Goal: Task Accomplishment & Management: Use online tool/utility

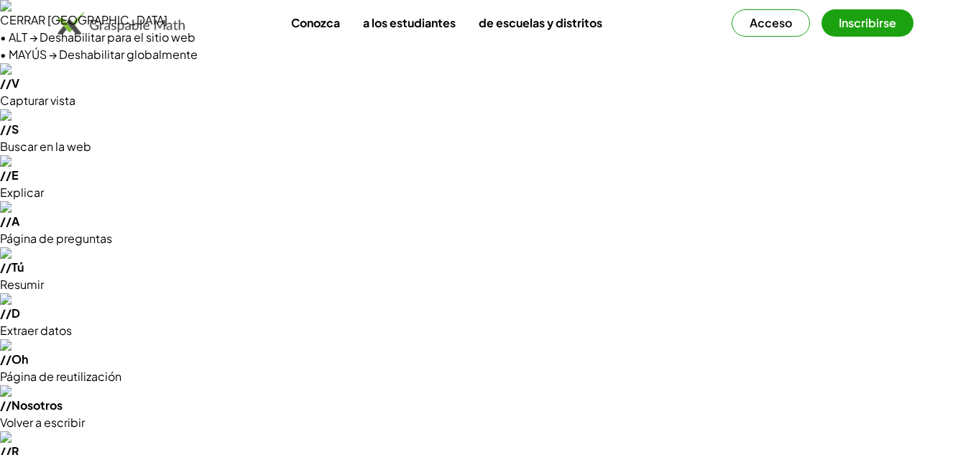
click at [785, 22] on font "Acceso" at bounding box center [771, 22] width 42 height 15
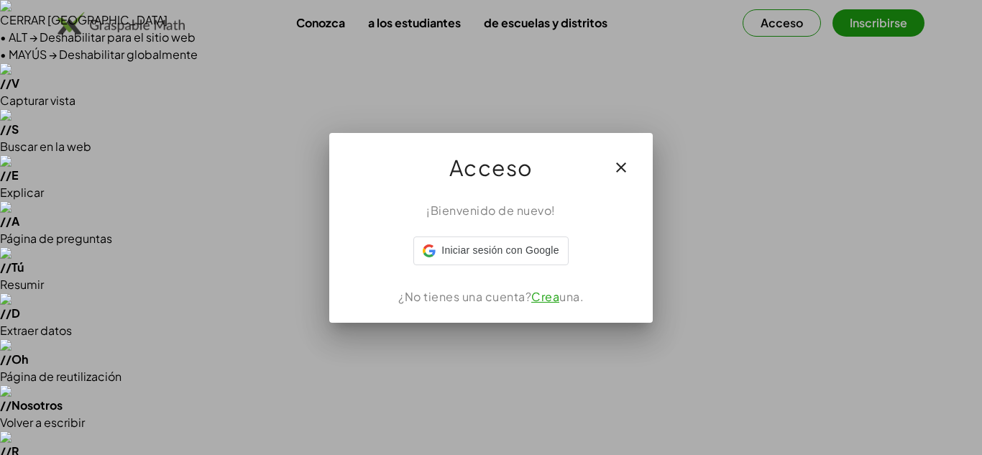
click at [604, 189] on div "Acceso" at bounding box center [490, 161] width 323 height 57
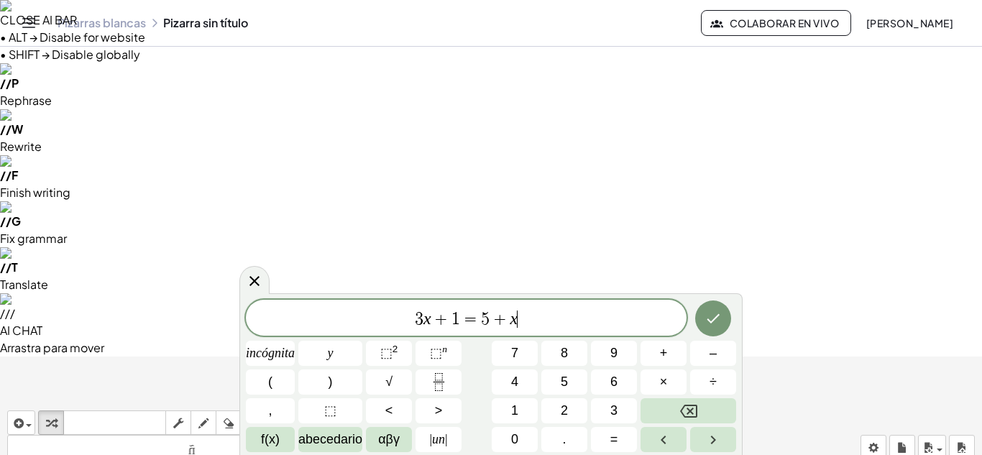
click at [533, 324] on span "3 x + 1 = 5 + x ​" at bounding box center [466, 319] width 441 height 20
click at [14, 415] on icon "button" at bounding box center [17, 423] width 13 height 17
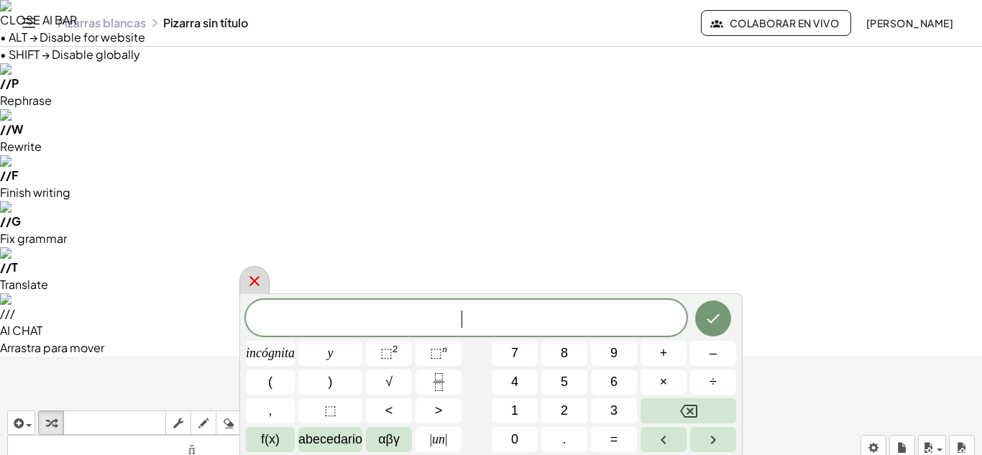
click at [249, 269] on div at bounding box center [254, 280] width 30 height 28
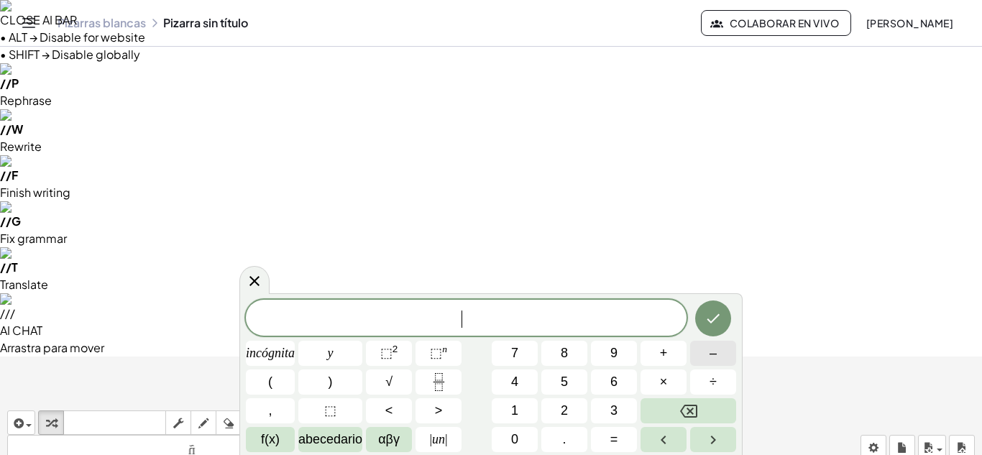
click at [703, 361] on button "–" at bounding box center [713, 353] width 46 height 25
click at [530, 405] on button "1" at bounding box center [515, 410] width 46 height 25
click at [550, 386] on button "5" at bounding box center [564, 381] width 46 height 25
click at [319, 437] on font "abecedario" at bounding box center [330, 439] width 64 height 14
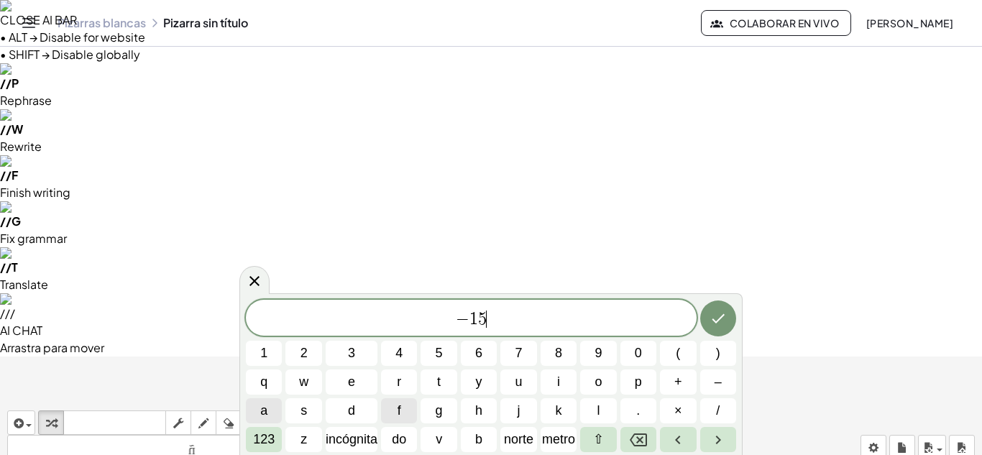
click at [264, 413] on span "a" at bounding box center [263, 410] width 7 height 19
click at [265, 434] on font "123" at bounding box center [264, 439] width 22 height 14
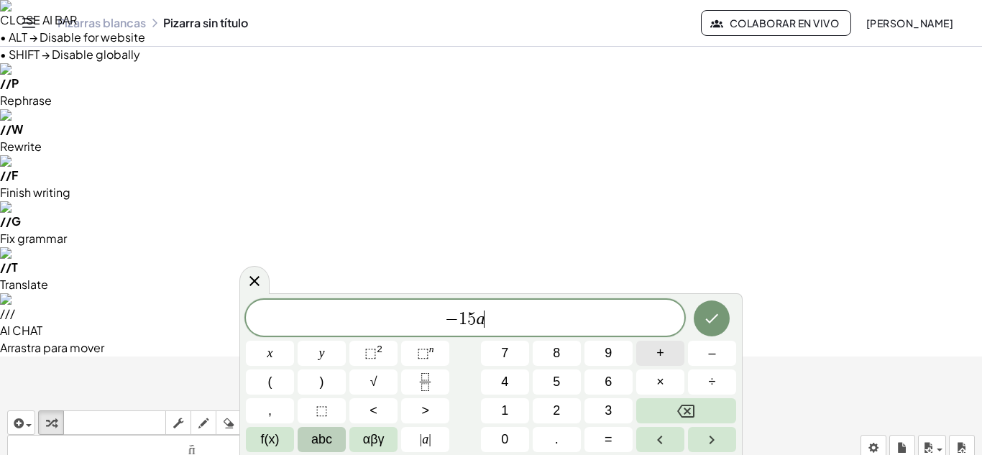
click at [668, 357] on button "+" at bounding box center [660, 353] width 48 height 25
click at [599, 357] on button "9" at bounding box center [608, 353] width 48 height 25
click at [315, 433] on span "abc" at bounding box center [321, 439] width 21 height 19
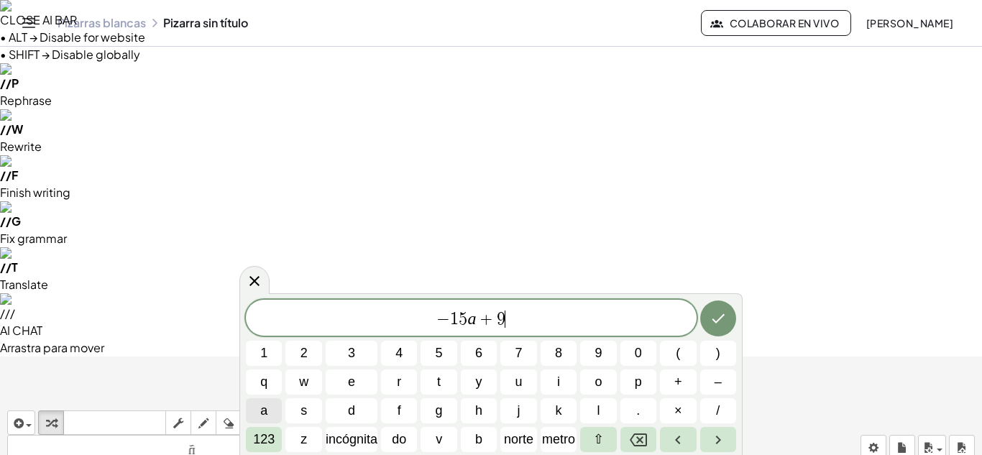
click at [274, 407] on button "a" at bounding box center [264, 410] width 36 height 25
click at [271, 433] on font "123" at bounding box center [264, 439] width 22 height 14
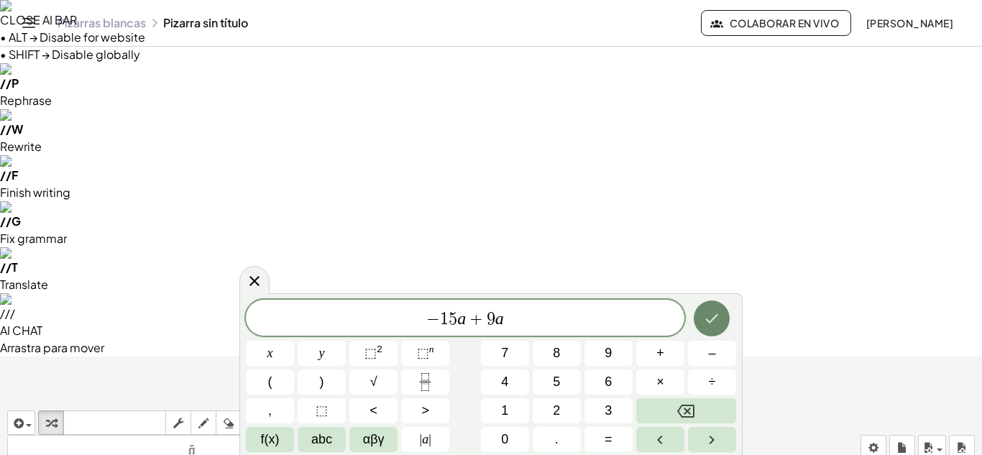
click at [711, 316] on icon "Hecho" at bounding box center [711, 318] width 17 height 17
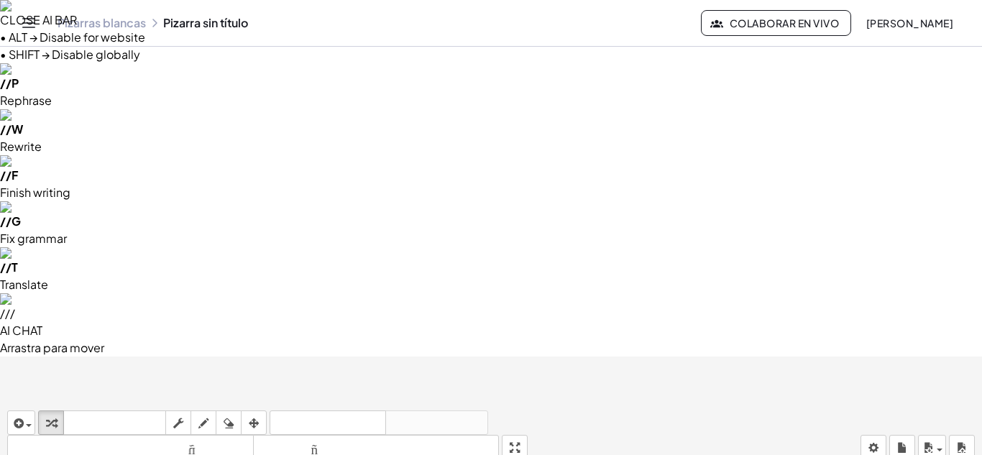
click at [257, 415] on icon "button" at bounding box center [254, 423] width 10 height 17
drag, startPoint x: 245, startPoint y: 295, endPoint x: 186, endPoint y: 154, distance: 152.7
click at [249, 414] on div "button" at bounding box center [253, 422] width 19 height 17
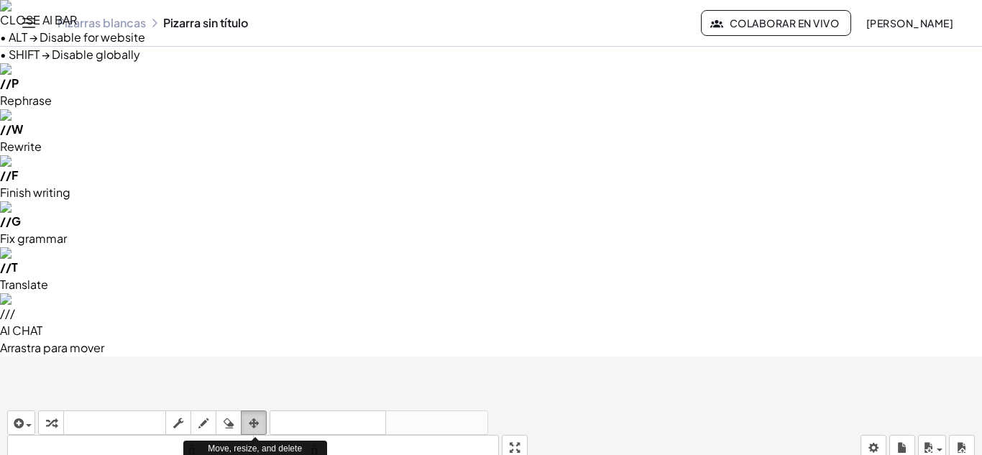
click at [249, 414] on div "button" at bounding box center [253, 422] width 19 height 17
click at [55, 415] on icon "button" at bounding box center [51, 423] width 10 height 17
drag, startPoint x: 247, startPoint y: 177, endPoint x: 249, endPoint y: 241, distance: 64.0
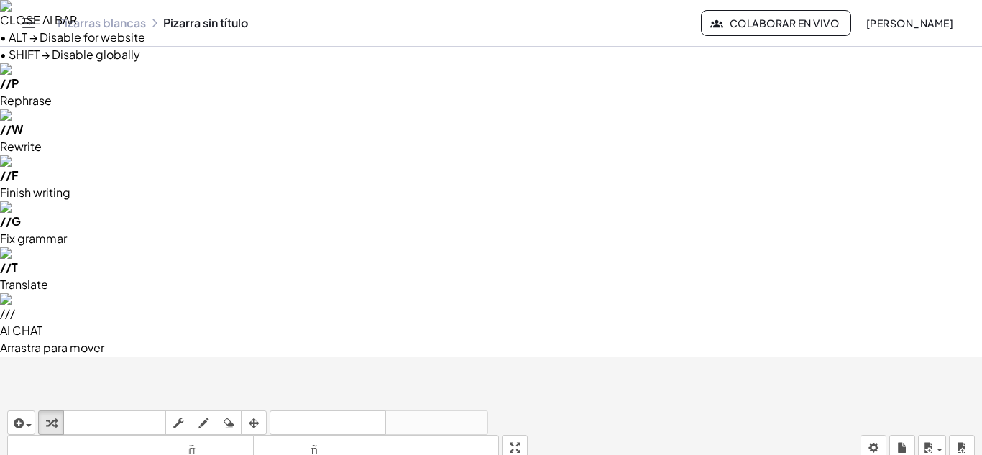
drag, startPoint x: 203, startPoint y: 226, endPoint x: 199, endPoint y: 292, distance: 66.2
drag, startPoint x: 513, startPoint y: 93, endPoint x: 513, endPoint y: 155, distance: 62.5
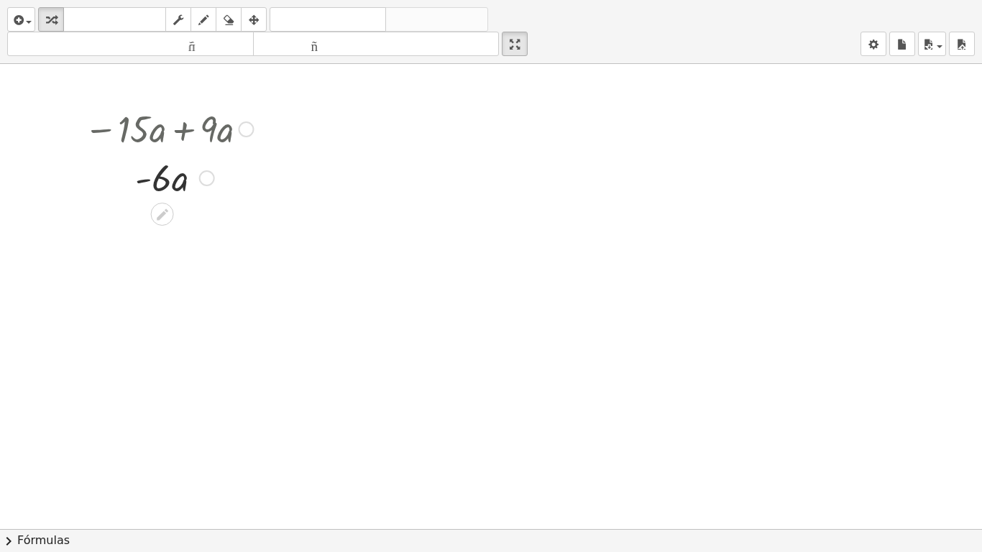
click at [199, 164] on div at bounding box center [168, 176] width 183 height 49
click at [173, 124] on div at bounding box center [168, 127] width 183 height 49
click at [166, 207] on icon at bounding box center [162, 214] width 15 height 15
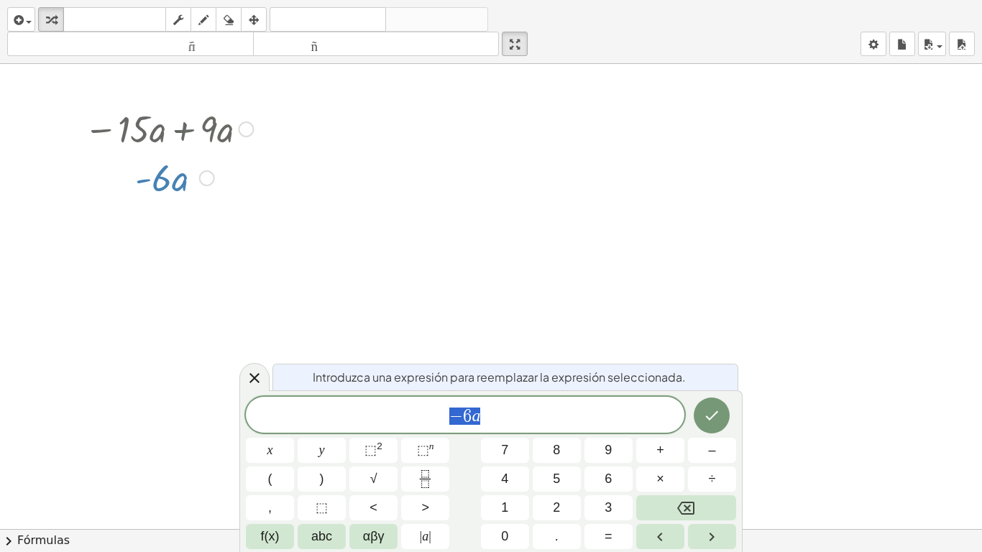
click at [206, 126] on div at bounding box center [168, 127] width 183 height 49
drag, startPoint x: 524, startPoint y: 37, endPoint x: 524, endPoint y: -26, distance: 62.5
click at [524, 0] on html "CLOSE AI BAR • ALT → Disable for website • SHIFT → Disable globally // V Captur…" at bounding box center [491, 546] width 982 height 1092
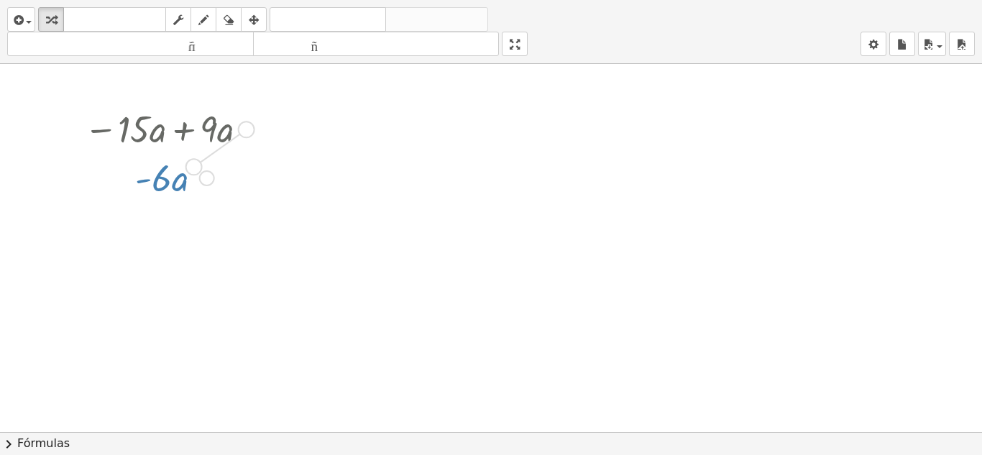
drag, startPoint x: 246, startPoint y: 175, endPoint x: 195, endPoint y: 213, distance: 63.2
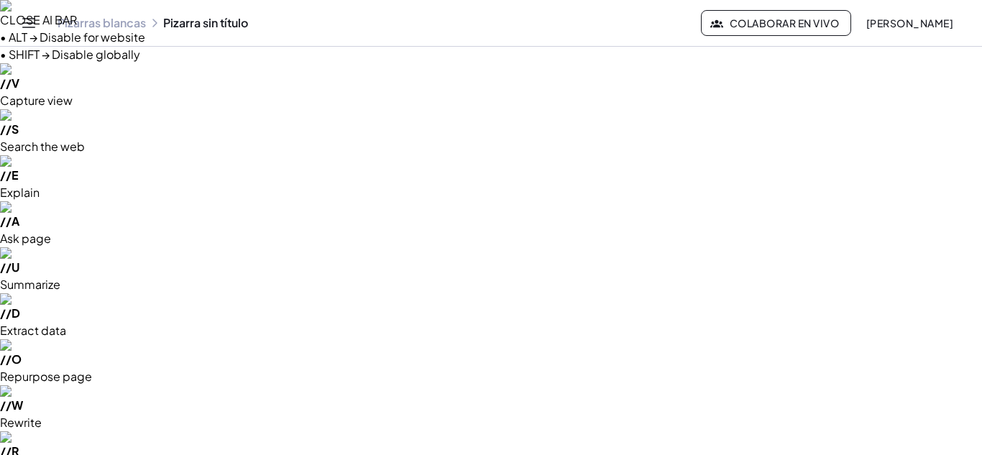
drag, startPoint x: 256, startPoint y: 228, endPoint x: 203, endPoint y: 200, distance: 59.5
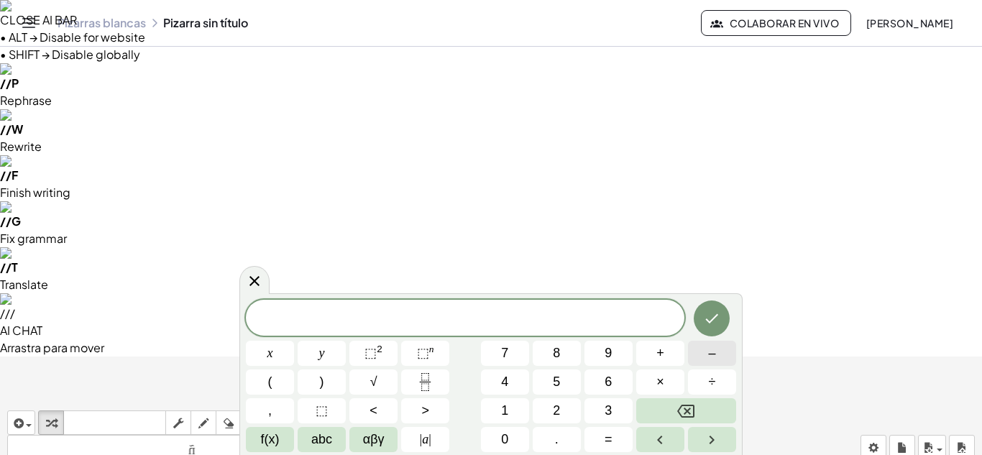
click at [716, 353] on button "–" at bounding box center [712, 353] width 48 height 25
click at [566, 348] on button "8" at bounding box center [556, 353] width 48 height 25
click at [334, 433] on button "abc" at bounding box center [322, 439] width 48 height 25
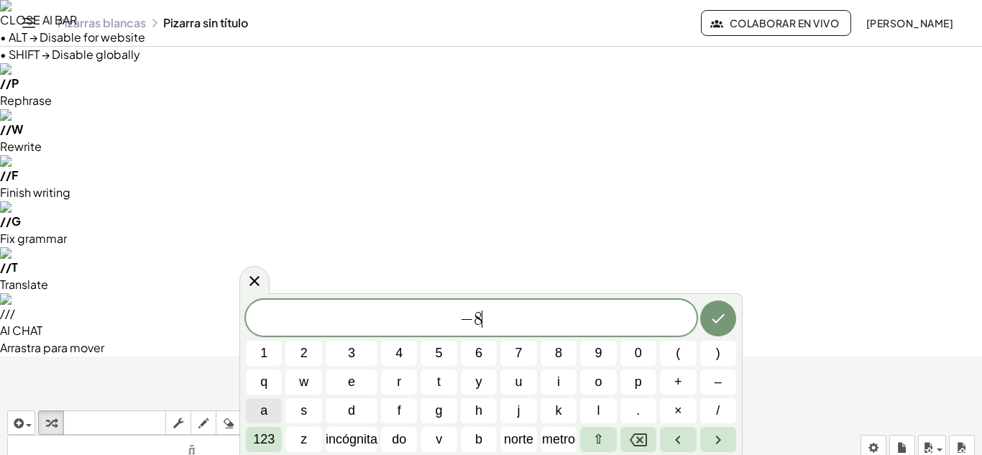
click at [261, 407] on span "a" at bounding box center [263, 410] width 7 height 19
click at [486, 435] on button "b" at bounding box center [479, 439] width 36 height 25
click at [683, 373] on button "+" at bounding box center [678, 381] width 36 height 25
click at [683, 359] on button "(" at bounding box center [678, 353] width 36 height 25
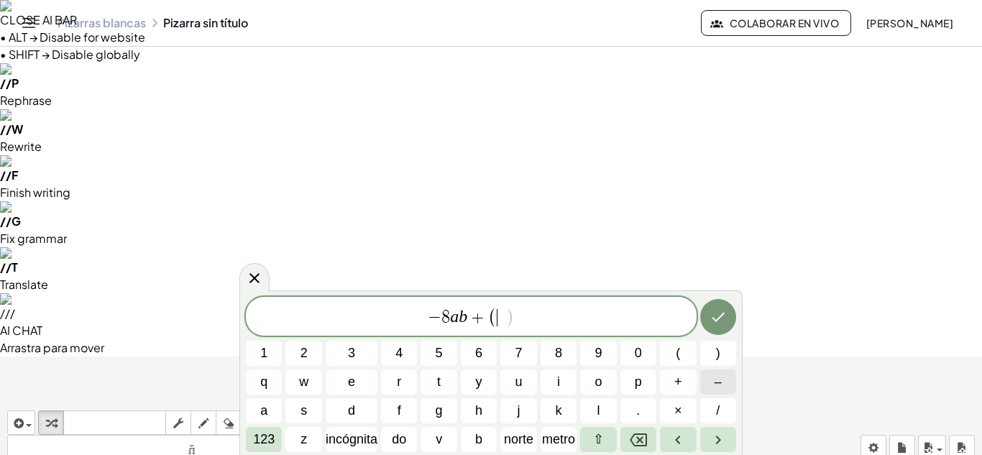
click at [705, 374] on button "–" at bounding box center [718, 381] width 36 height 25
click at [522, 343] on button "7" at bounding box center [518, 353] width 36 height 25
click at [267, 406] on span "a" at bounding box center [263, 410] width 7 height 19
click at [481, 436] on font "b" at bounding box center [478, 439] width 7 height 14
click at [709, 357] on button ")" at bounding box center [718, 353] width 36 height 25
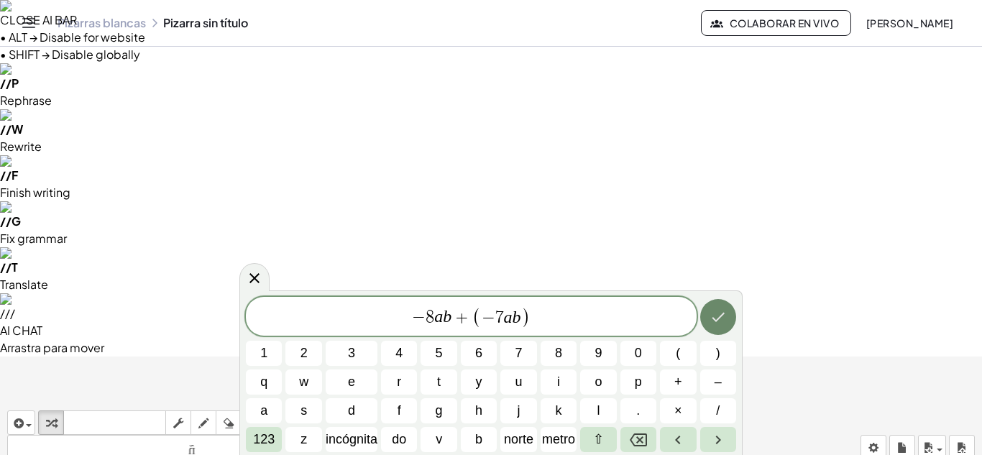
click at [723, 321] on icon "Hecho" at bounding box center [717, 316] width 17 height 17
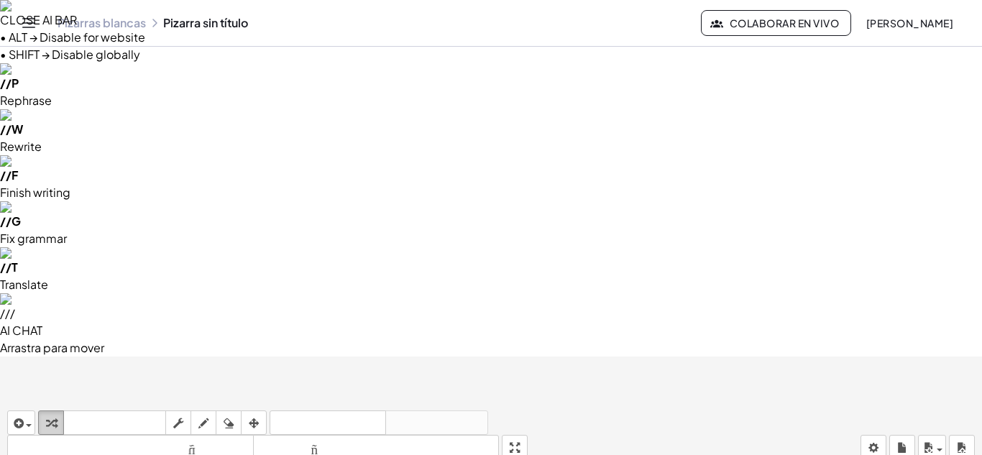
click at [46, 415] on icon "button" at bounding box center [51, 423] width 10 height 17
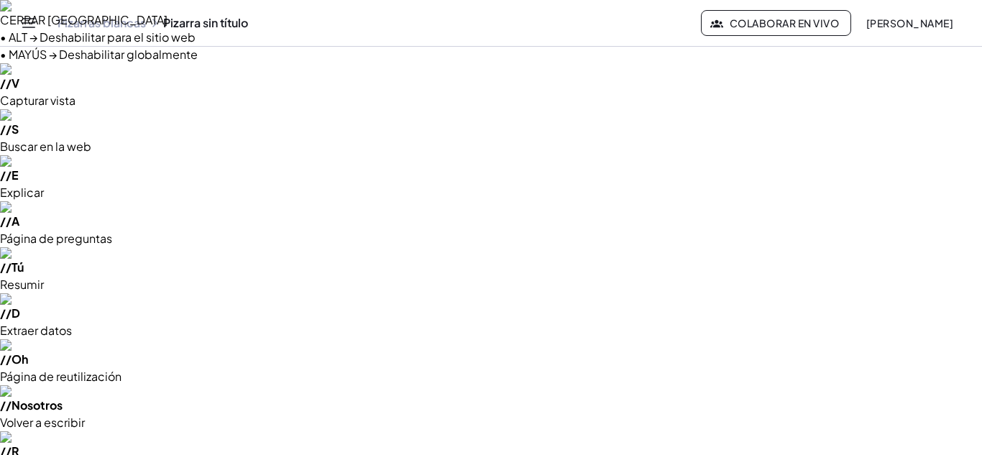
drag, startPoint x: 319, startPoint y: 385, endPoint x: 434, endPoint y: 228, distance: 194.9
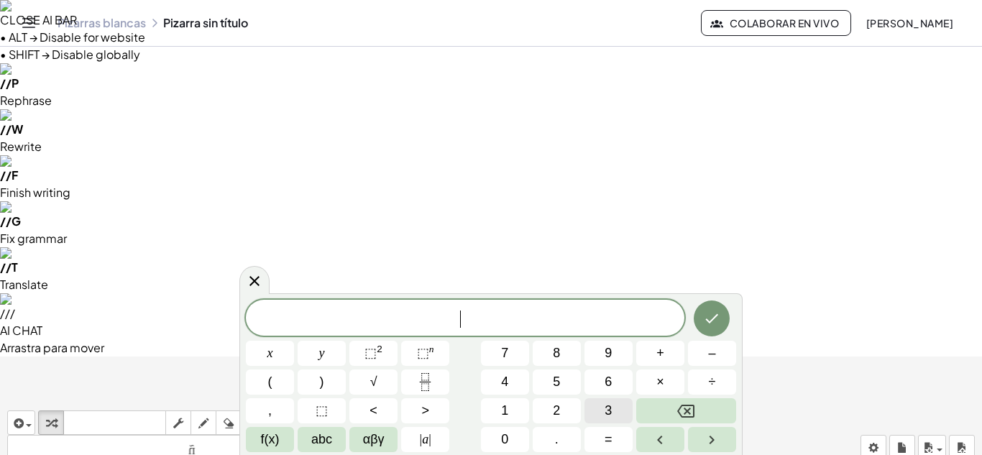
click at [600, 405] on button "3" at bounding box center [608, 410] width 48 height 25
click at [316, 438] on span "abc" at bounding box center [321, 439] width 21 height 19
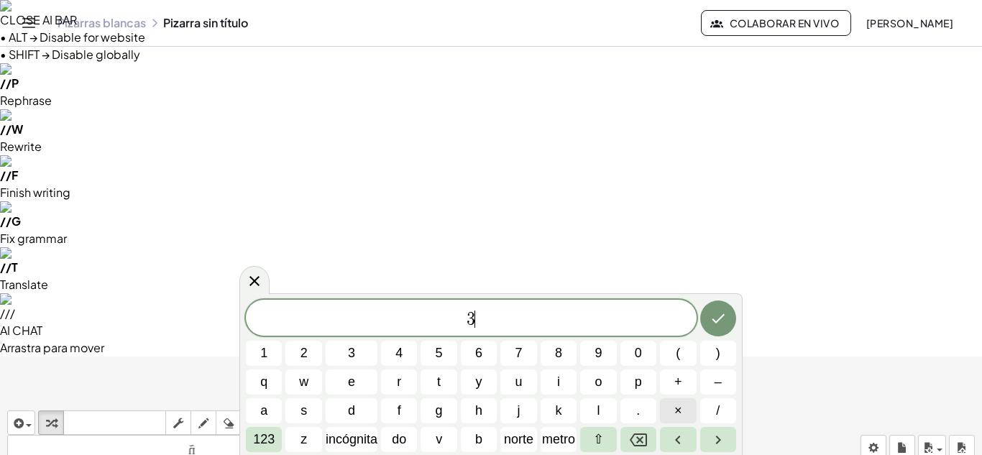
click at [669, 410] on button "×" at bounding box center [678, 410] width 36 height 25
click at [642, 438] on icon "Retroceso" at bounding box center [638, 439] width 17 height 17
click at [364, 439] on font "incógnita" at bounding box center [352, 439] width 52 height 14
click at [687, 384] on button "+" at bounding box center [678, 381] width 36 height 25
click at [433, 356] on button "5" at bounding box center [438, 353] width 36 height 25
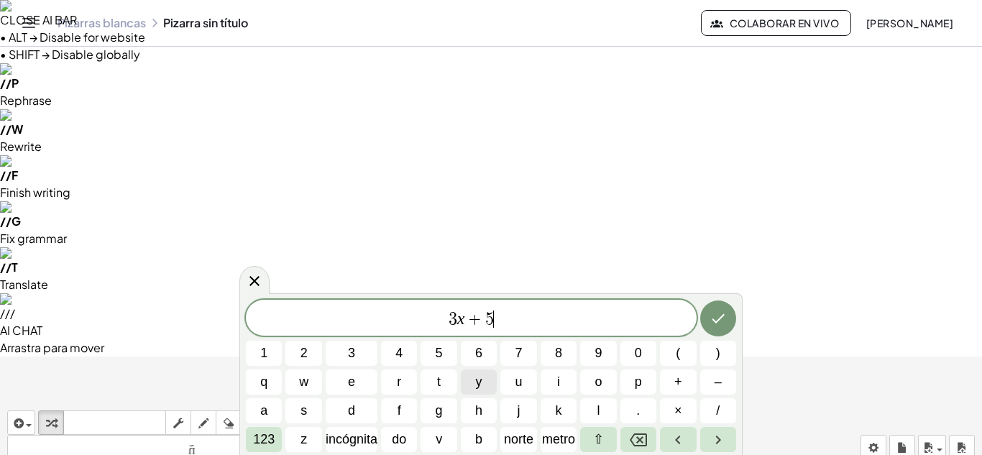
click at [483, 381] on button "y" at bounding box center [479, 381] width 36 height 25
click at [709, 382] on button "–" at bounding box center [718, 381] width 36 height 25
click at [595, 354] on span "9" at bounding box center [597, 352] width 7 height 19
click at [336, 435] on font "incógnita" at bounding box center [352, 439] width 52 height 14
click at [681, 384] on span "+" at bounding box center [678, 381] width 8 height 19
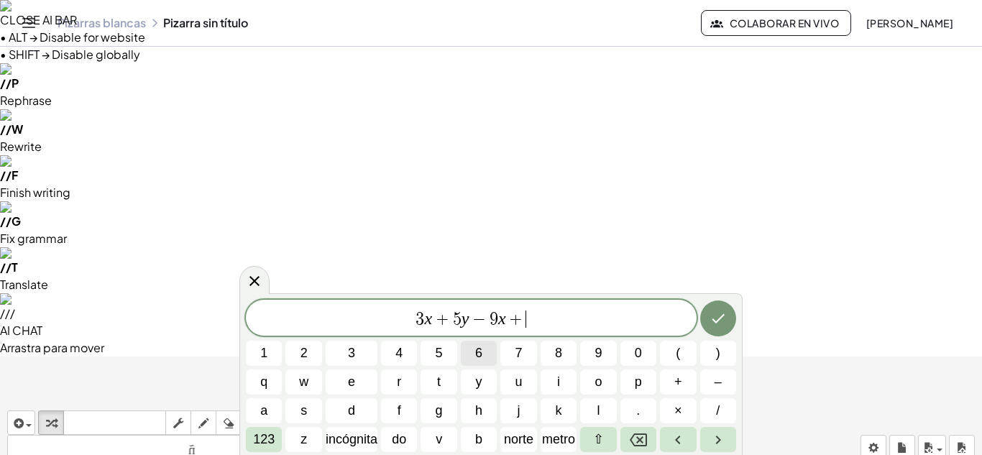
click at [486, 351] on button "6" at bounding box center [479, 353] width 36 height 25
click at [485, 377] on button "y" at bounding box center [479, 381] width 36 height 25
click at [722, 321] on icon "Hecho" at bounding box center [717, 318] width 17 height 17
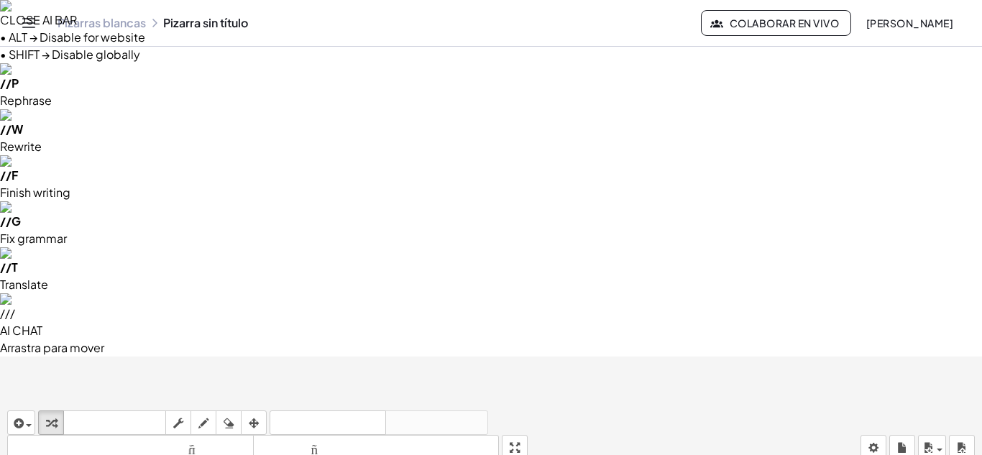
click at [249, 415] on icon "button" at bounding box center [254, 423] width 10 height 17
drag, startPoint x: 360, startPoint y: 385, endPoint x: 687, endPoint y: 145, distance: 405.6
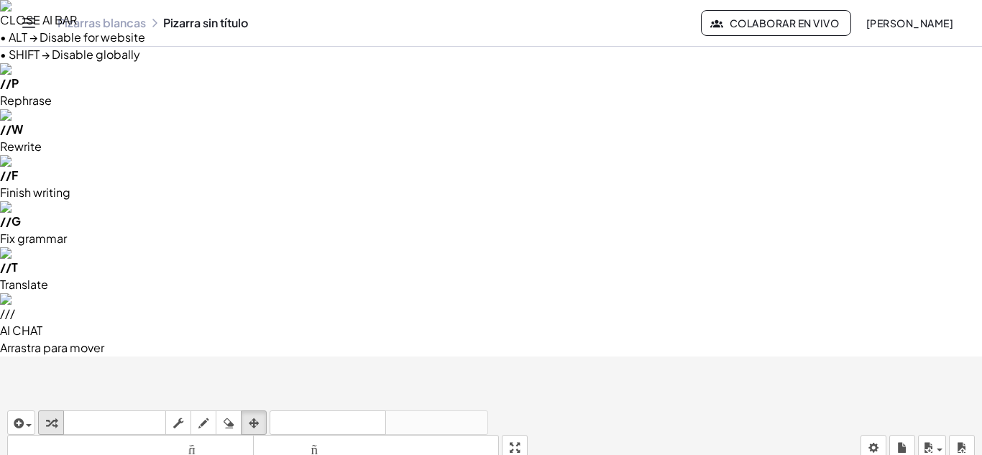
click at [50, 415] on icon "button" at bounding box center [51, 423] width 10 height 17
drag, startPoint x: 622, startPoint y: 147, endPoint x: 768, endPoint y: 139, distance: 146.8
drag, startPoint x: 586, startPoint y: 200, endPoint x: 660, endPoint y: 203, distance: 74.8
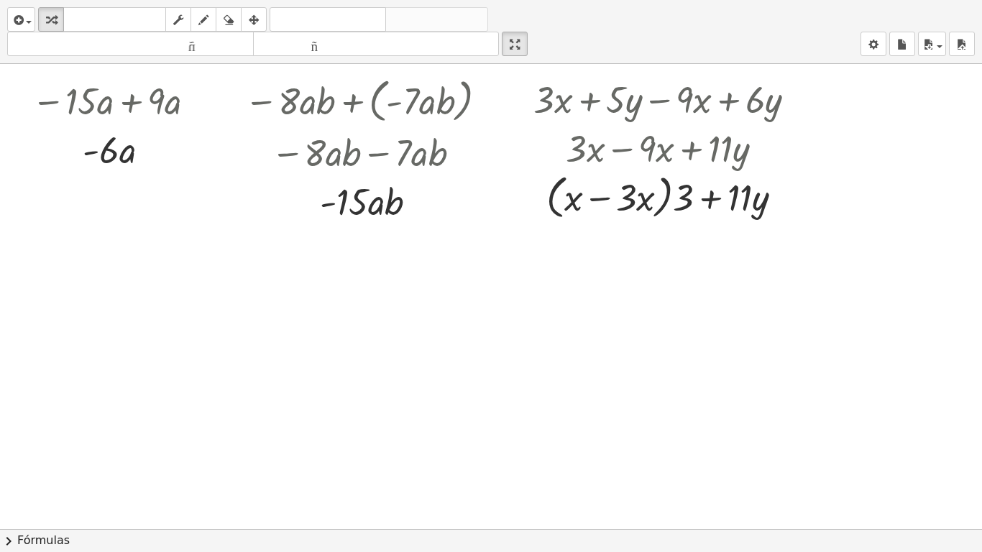
click at [512, 0] on html "CLOSE AI BAR • ALT → Disable for website • SHIFT → Disable globally // P Rephra…" at bounding box center [491, 454] width 982 height 908
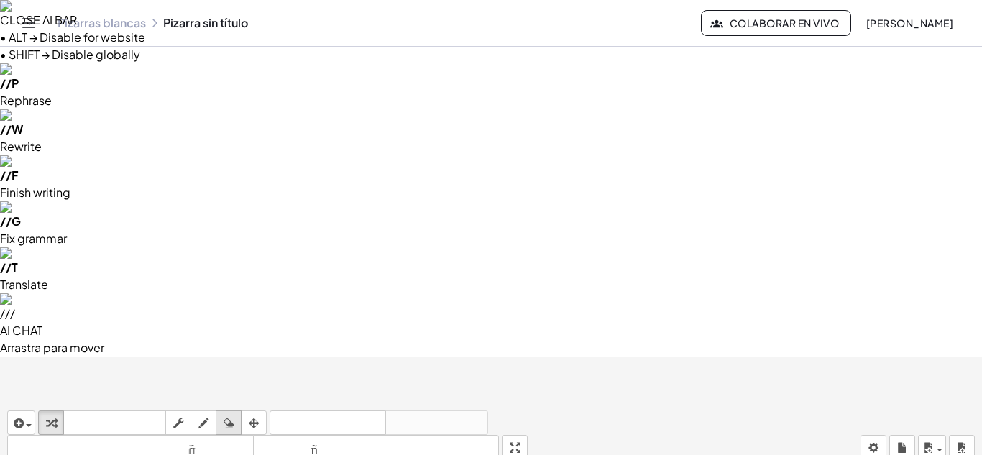
click at [226, 415] on icon "button" at bounding box center [228, 423] width 10 height 17
drag, startPoint x: 548, startPoint y: 248, endPoint x: 773, endPoint y: 254, distance: 224.3
drag, startPoint x: 568, startPoint y: 260, endPoint x: 740, endPoint y: 262, distance: 172.5
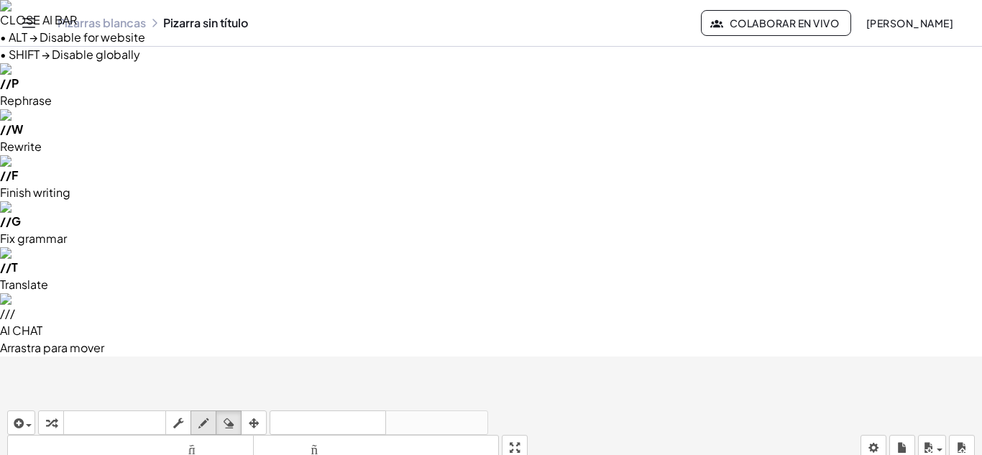
click at [195, 414] on div "button" at bounding box center [203, 422] width 19 height 17
click at [179, 415] on icon "button" at bounding box center [178, 423] width 10 height 17
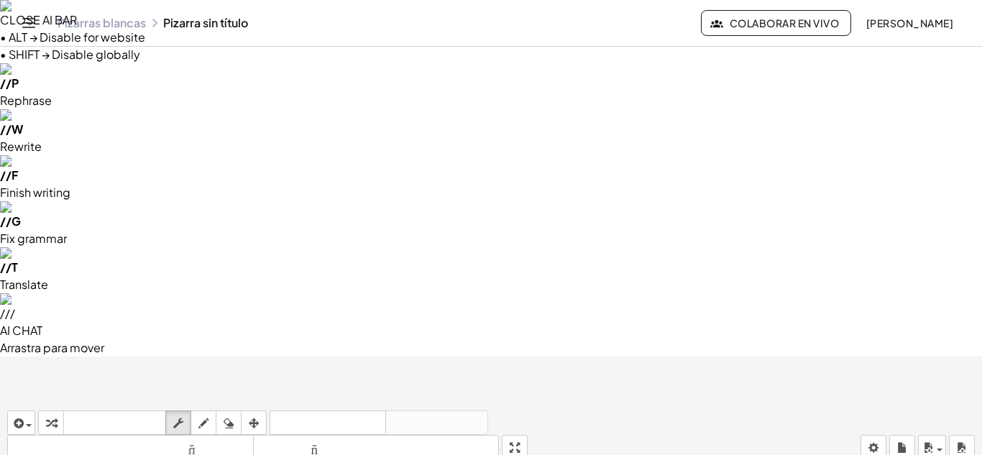
click at [259, 415] on icon "button" at bounding box center [254, 423] width 10 height 17
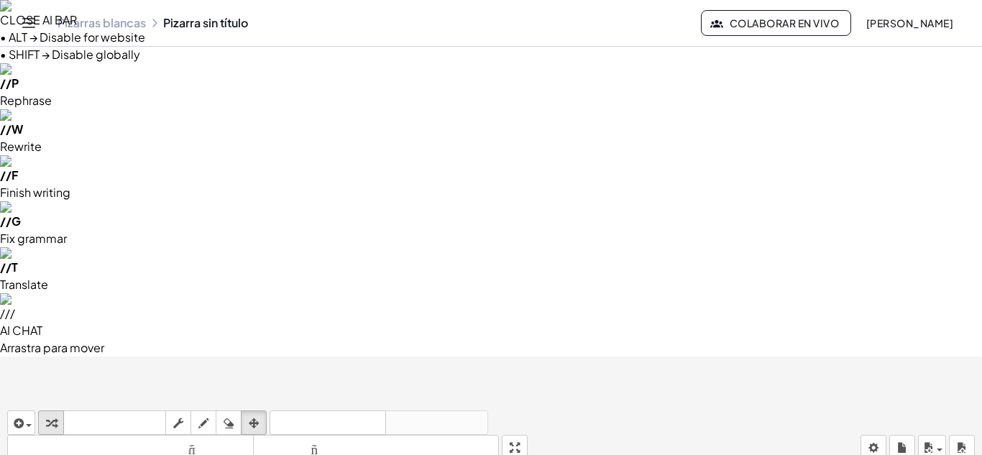
click at [52, 415] on icon "button" at bounding box center [51, 423] width 10 height 17
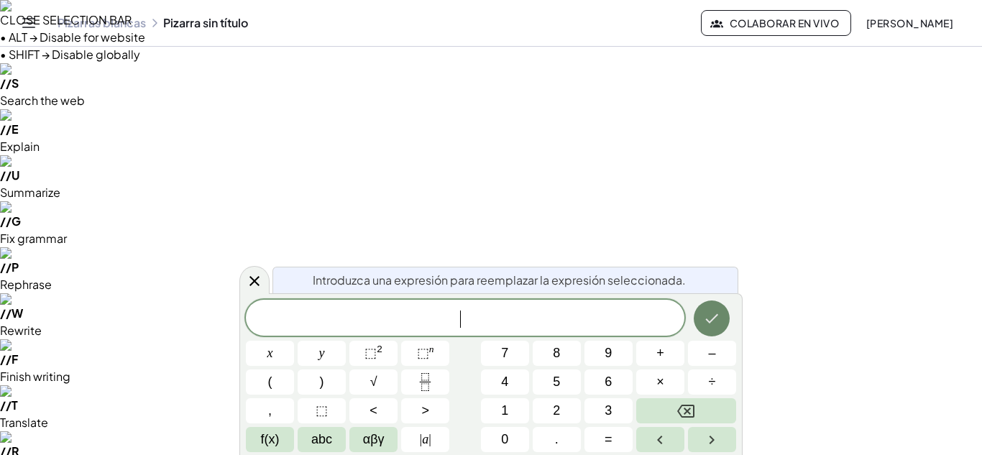
click at [724, 320] on button "Hecho" at bounding box center [711, 318] width 36 height 36
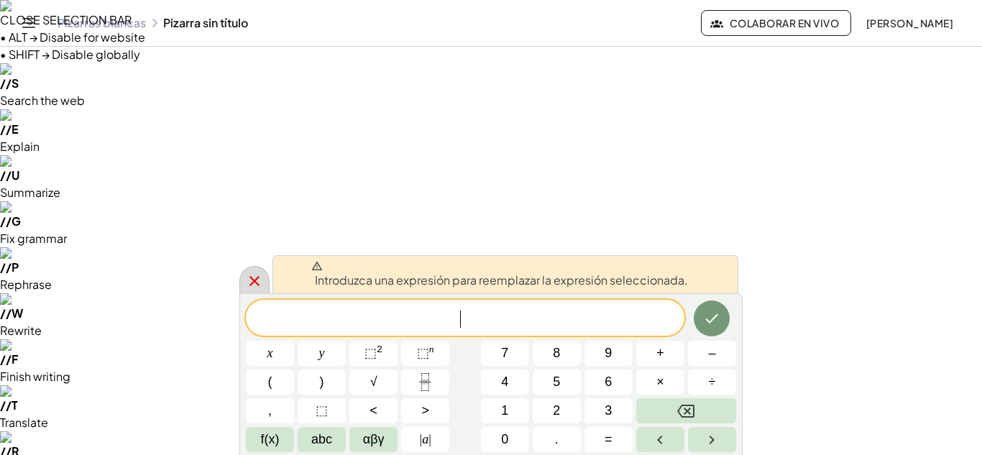
click at [258, 272] on div at bounding box center [254, 280] width 30 height 28
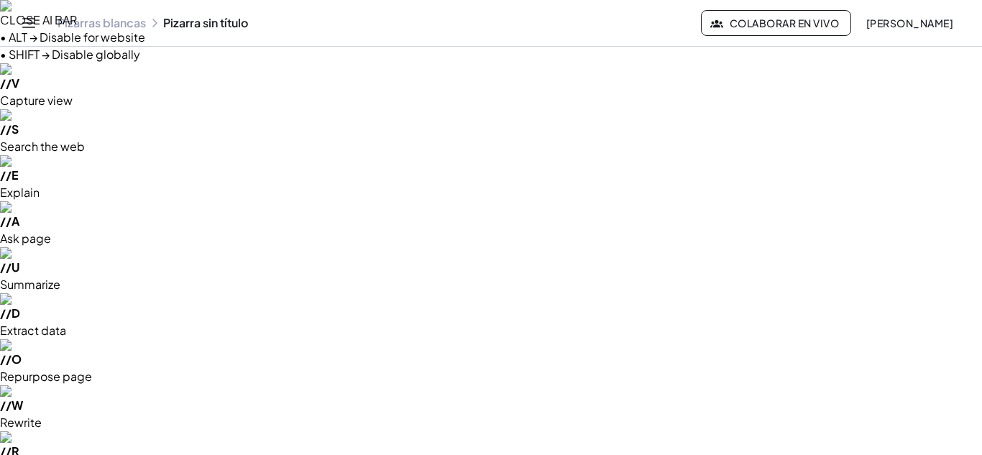
drag, startPoint x: 660, startPoint y: 232, endPoint x: 645, endPoint y: 233, distance: 14.4
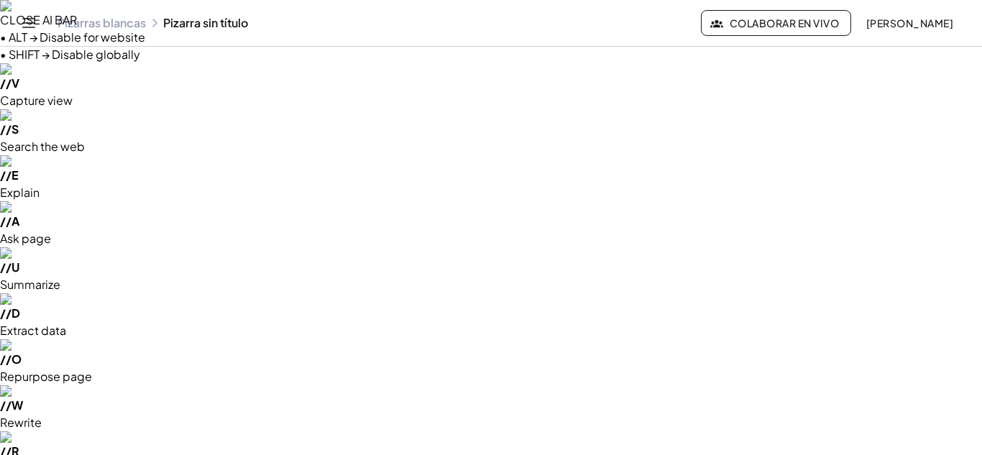
drag, startPoint x: 645, startPoint y: 233, endPoint x: 650, endPoint y: 276, distance: 43.3
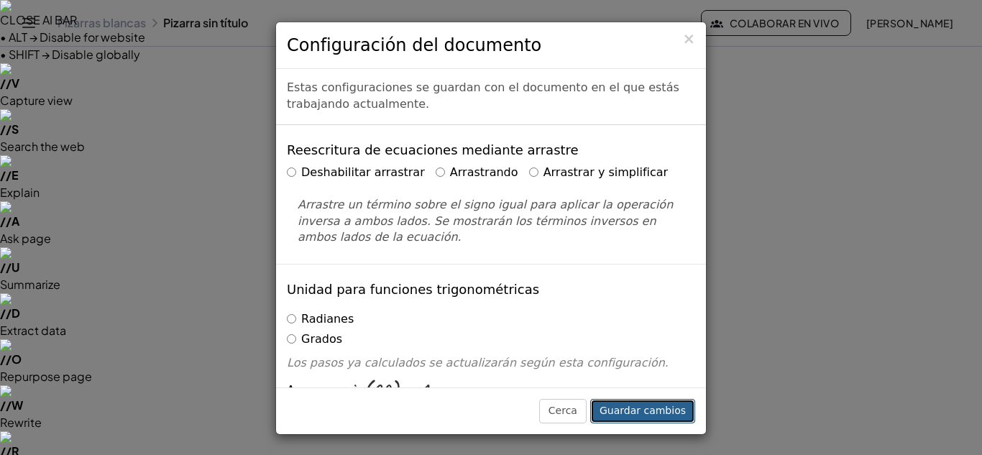
click at [663, 406] on font "Guardar cambios" at bounding box center [642, 410] width 86 height 11
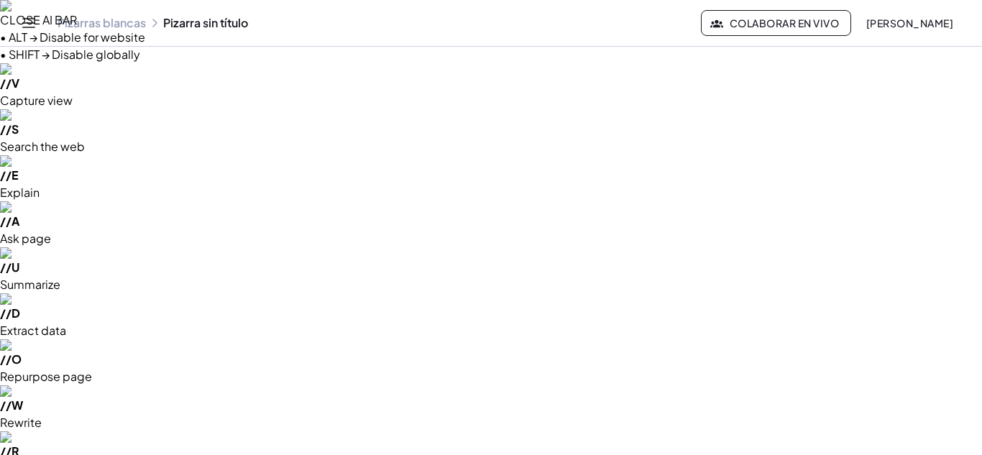
click at [36, 16] on icon "Cambiar navegación" at bounding box center [28, 22] width 17 height 17
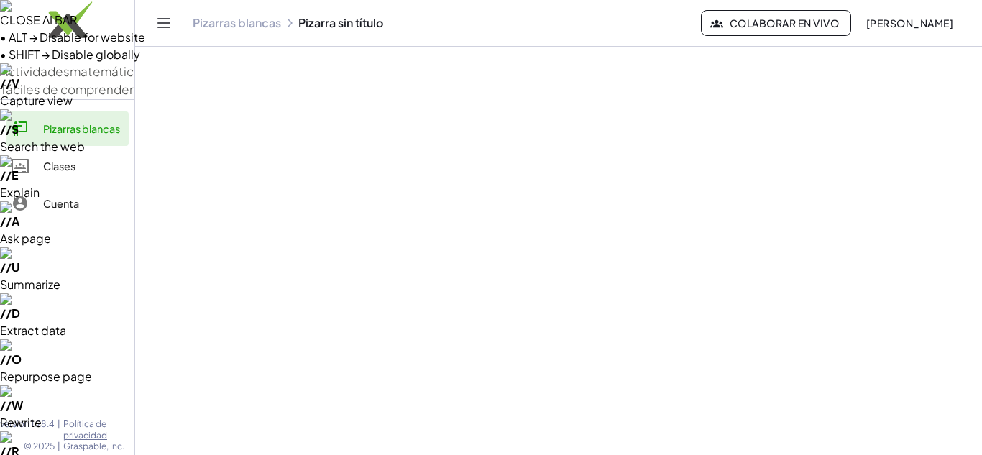
drag, startPoint x: 650, startPoint y: 87, endPoint x: 650, endPoint y: 149, distance: 62.5
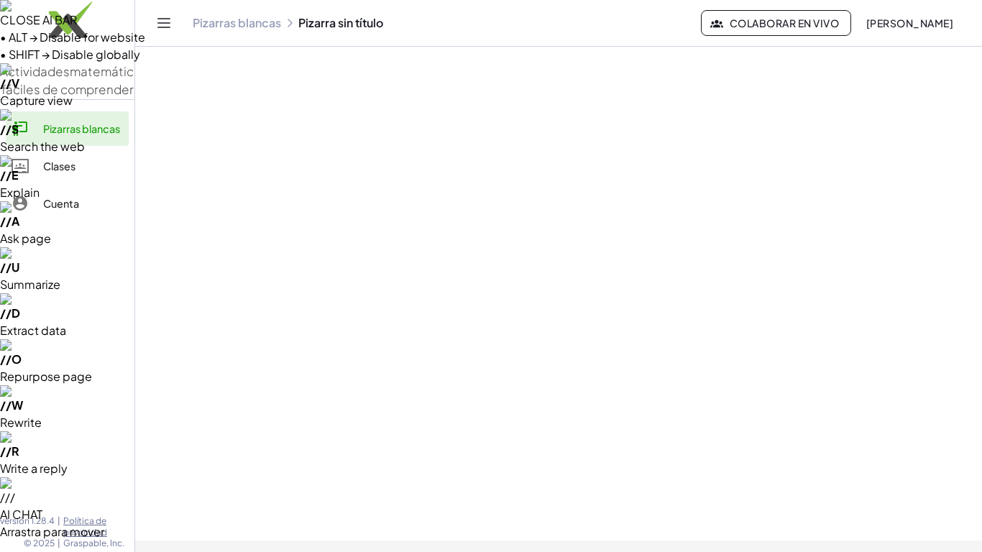
click at [520, 0] on html "CLOSE AI BAR • ALT → Disable for website • SHIFT → Disable globally // V Captur…" at bounding box center [491, 546] width 982 height 1092
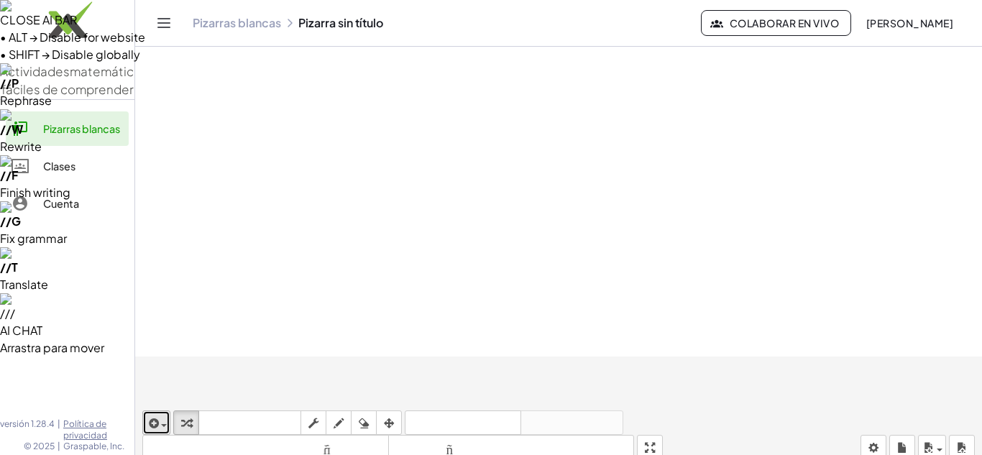
click at [167, 410] on button "insertar" at bounding box center [156, 422] width 28 height 24
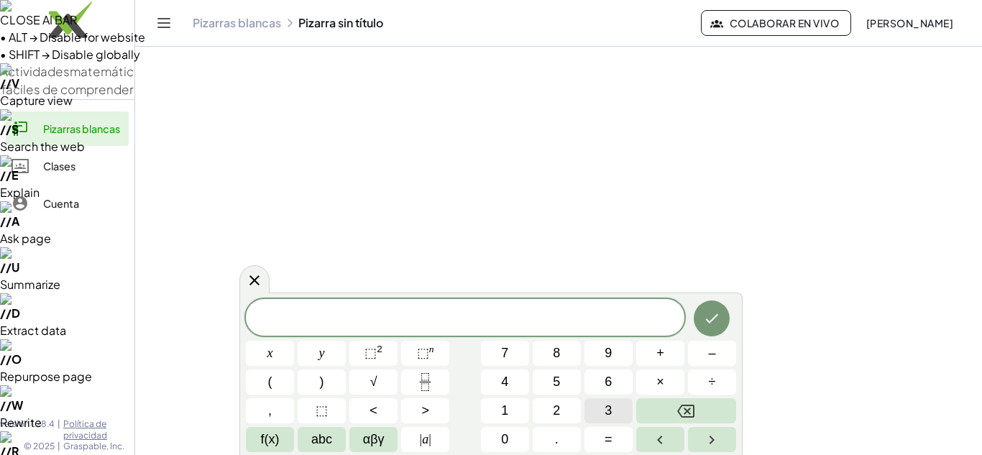
click at [603, 404] on button "3" at bounding box center [608, 410] width 48 height 25
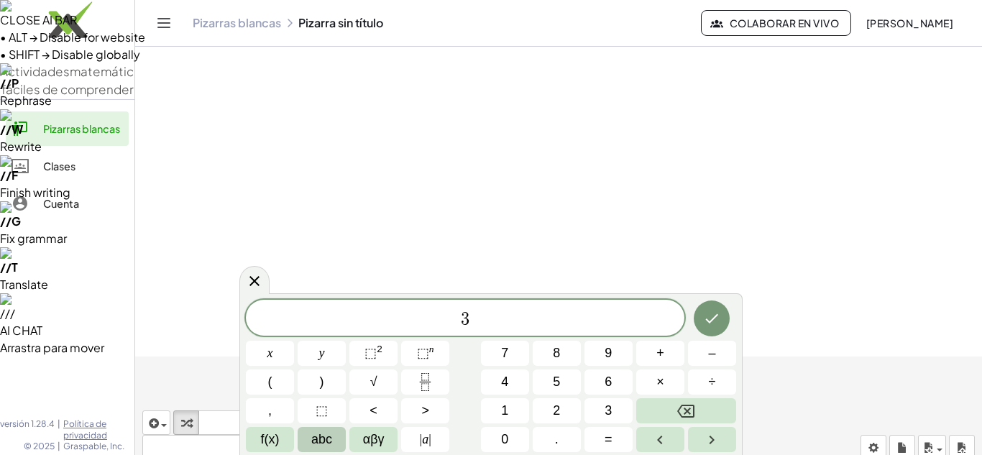
click at [309, 439] on button "abc" at bounding box center [322, 439] width 48 height 25
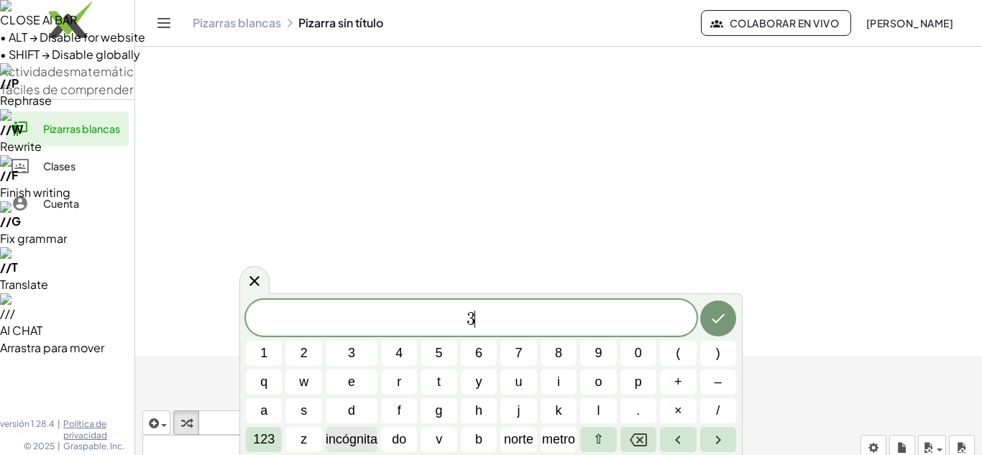
click at [369, 438] on font "incógnita" at bounding box center [352, 439] width 52 height 14
click at [681, 385] on span "+" at bounding box center [678, 381] width 8 height 19
click at [443, 351] on button "5" at bounding box center [438, 353] width 36 height 25
click at [478, 372] on span "y" at bounding box center [479, 381] width 6 height 19
click at [715, 389] on span "–" at bounding box center [717, 381] width 7 height 19
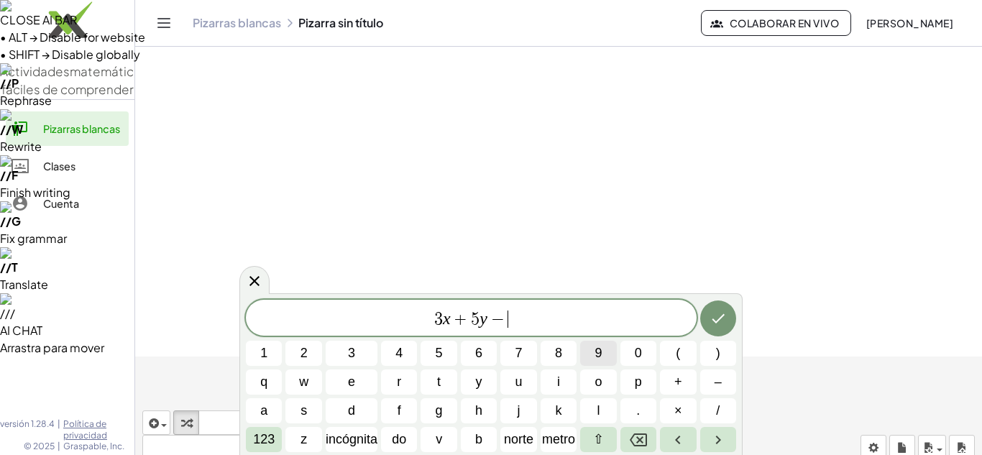
click at [601, 357] on span "9" at bounding box center [597, 352] width 7 height 19
click at [351, 443] on font "incógnita" at bounding box center [352, 439] width 52 height 14
click at [685, 381] on button "+" at bounding box center [678, 381] width 36 height 25
click at [480, 352] on span "6" at bounding box center [478, 352] width 7 height 19
click at [481, 372] on span "y" at bounding box center [479, 381] width 6 height 19
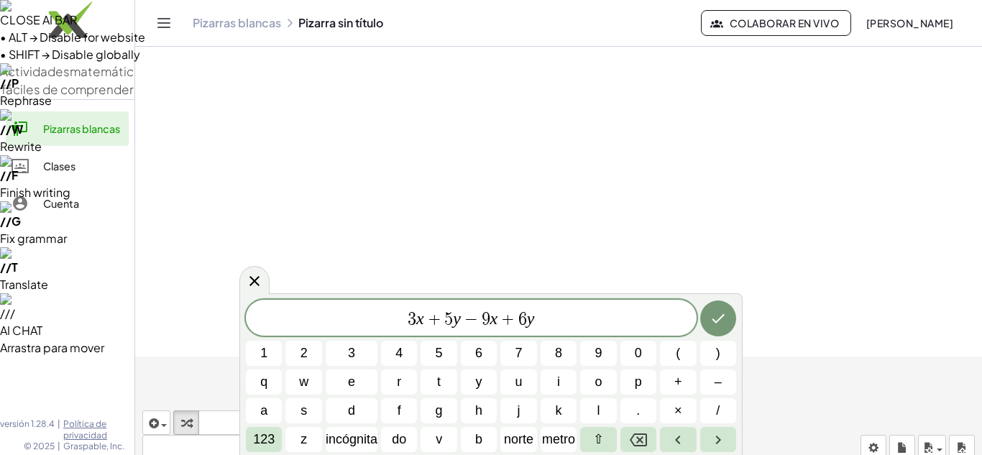
click at [693, 321] on span "3 x + 5 y − 9 x + 6 y ​" at bounding box center [471, 319] width 451 height 20
click at [716, 323] on icon "Hecho" at bounding box center [717, 318] width 17 height 17
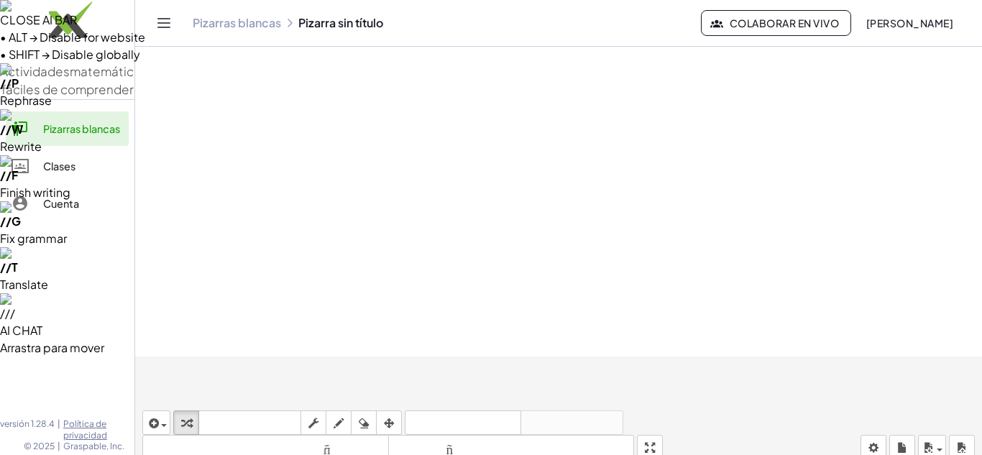
click at [657, 403] on div "insertar Seleccione uno: Expresión matemática Función Texto Vídeo de YouTube Gr…" at bounding box center [558, 435] width 847 height 64
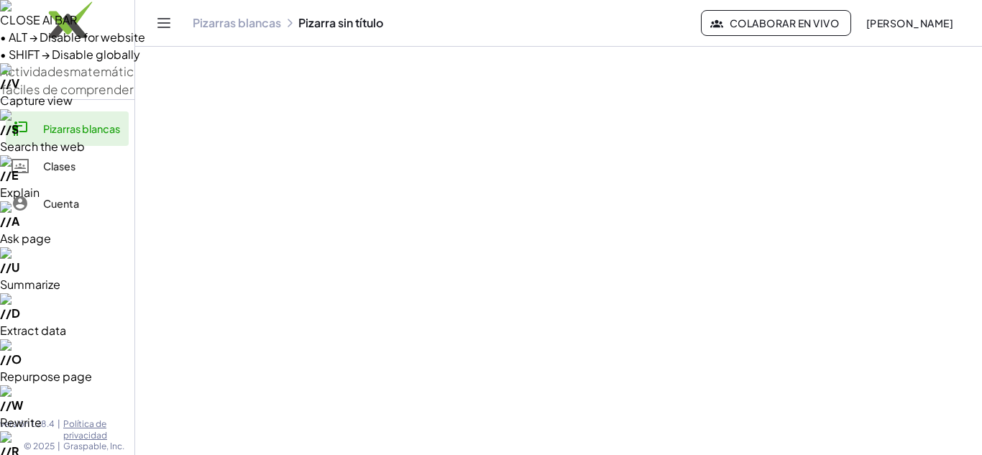
drag, startPoint x: 653, startPoint y: 101, endPoint x: 653, endPoint y: 164, distance: 62.5
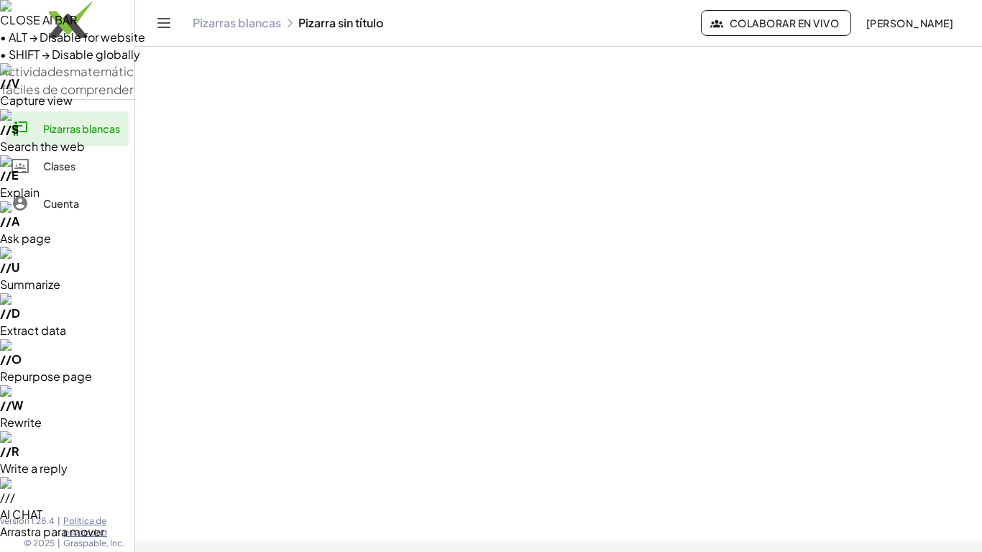
click at [520, 0] on html "CLOSE AI BAR • ALT → Disable for website • SHIFT → Disable globally // V Captur…" at bounding box center [491, 546] width 982 height 1092
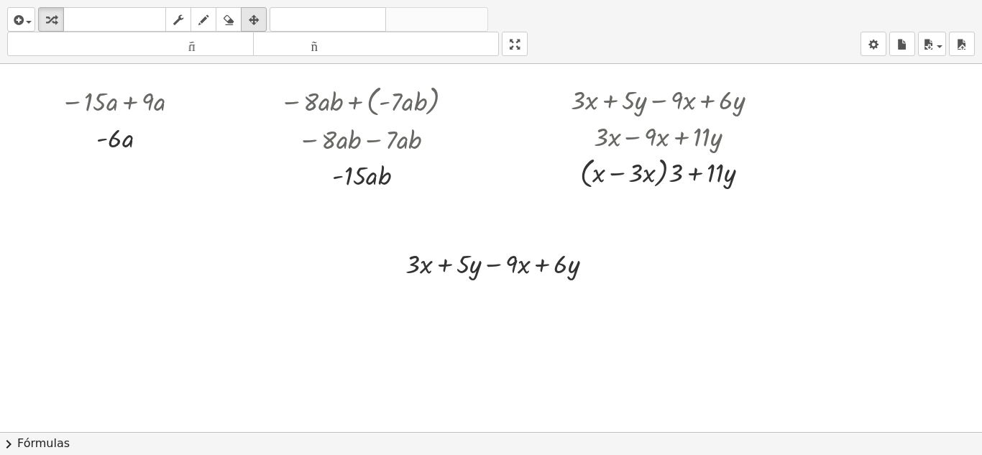
click at [263, 28] on div "button" at bounding box center [253, 19] width 19 height 17
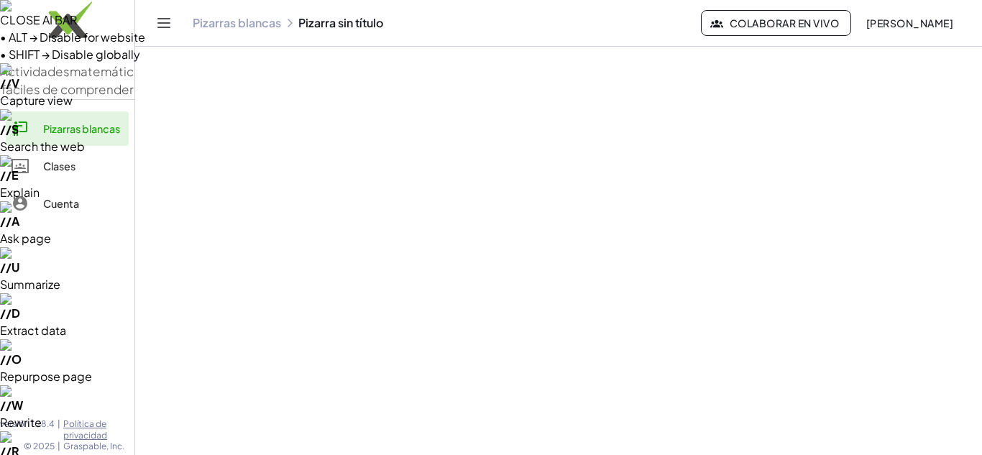
drag, startPoint x: 663, startPoint y: 310, endPoint x: 343, endPoint y: 277, distance: 321.5
drag, startPoint x: 364, startPoint y: 279, endPoint x: 772, endPoint y: 148, distance: 428.6
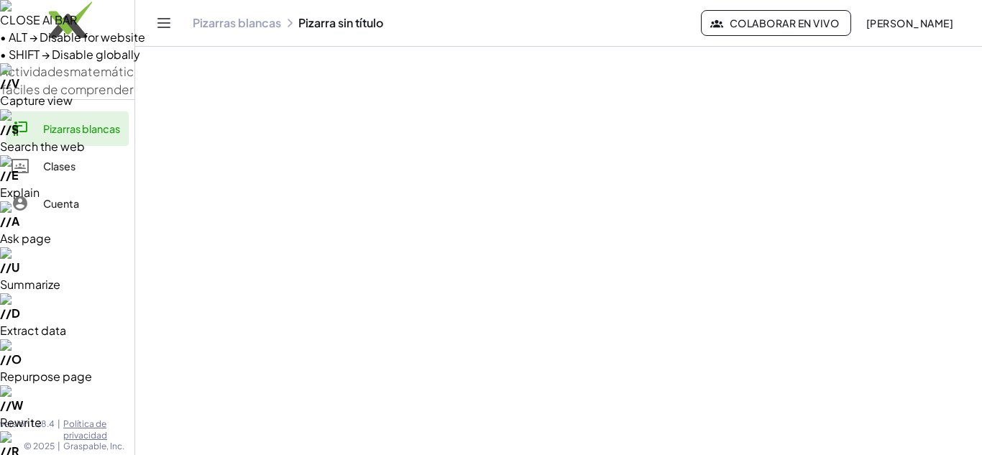
drag, startPoint x: 681, startPoint y: 144, endPoint x: 785, endPoint y: 144, distance: 103.5
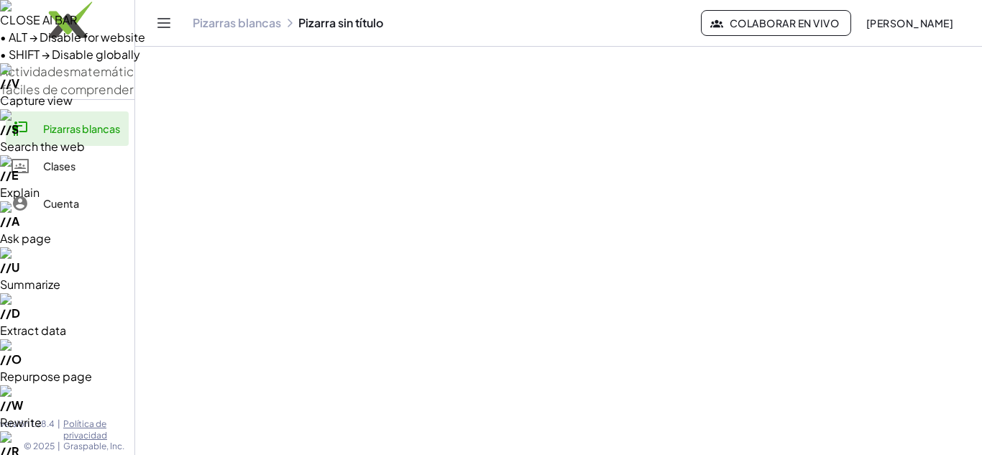
click at [0, 0] on span at bounding box center [0, 0] width 0 height 0
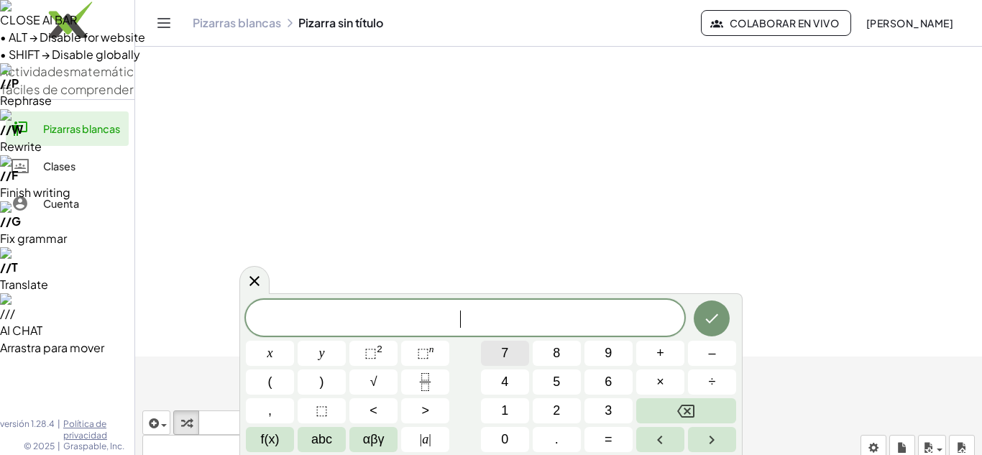
click at [515, 353] on button "7" at bounding box center [505, 353] width 48 height 25
click at [323, 436] on span "abc" at bounding box center [321, 439] width 21 height 19
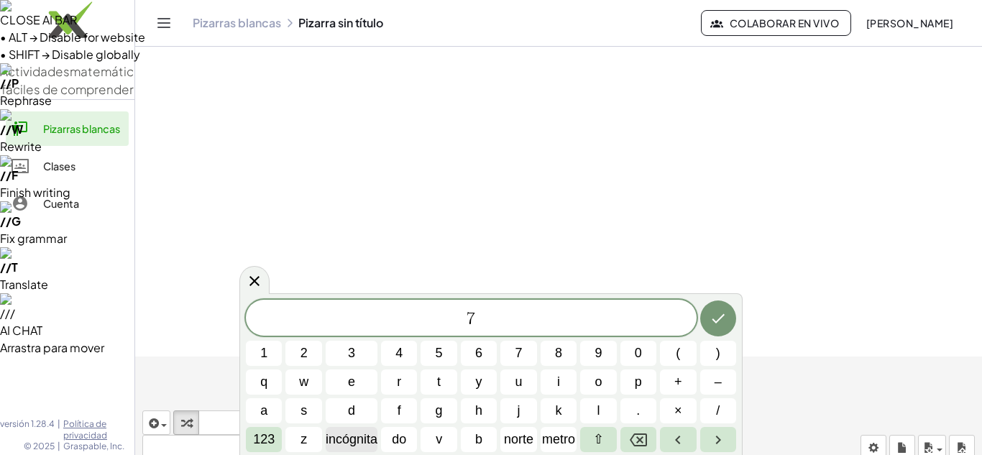
click at [349, 438] on font "incógnita" at bounding box center [352, 439] width 52 height 14
click at [710, 380] on button "–" at bounding box center [718, 381] width 36 height 25
click at [443, 346] on button "5" at bounding box center [438, 353] width 36 height 25
click at [672, 378] on button "+" at bounding box center [678, 381] width 36 height 25
click at [550, 351] on button "8" at bounding box center [558, 353] width 36 height 25
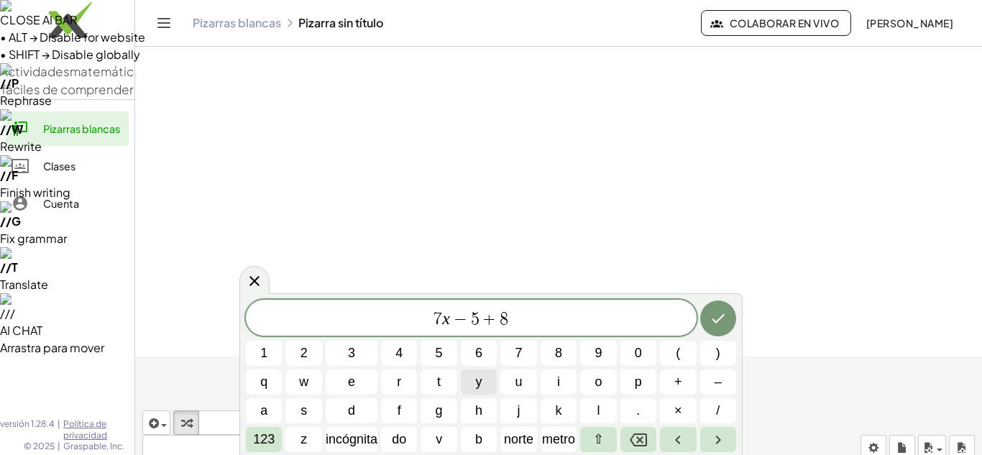
click at [491, 376] on button "y" at bounding box center [479, 381] width 36 height 25
click at [713, 379] on button "–" at bounding box center [718, 381] width 36 height 25
click at [408, 344] on button "4" at bounding box center [399, 353] width 36 height 25
click at [704, 311] on button "Hecho" at bounding box center [718, 318] width 36 height 36
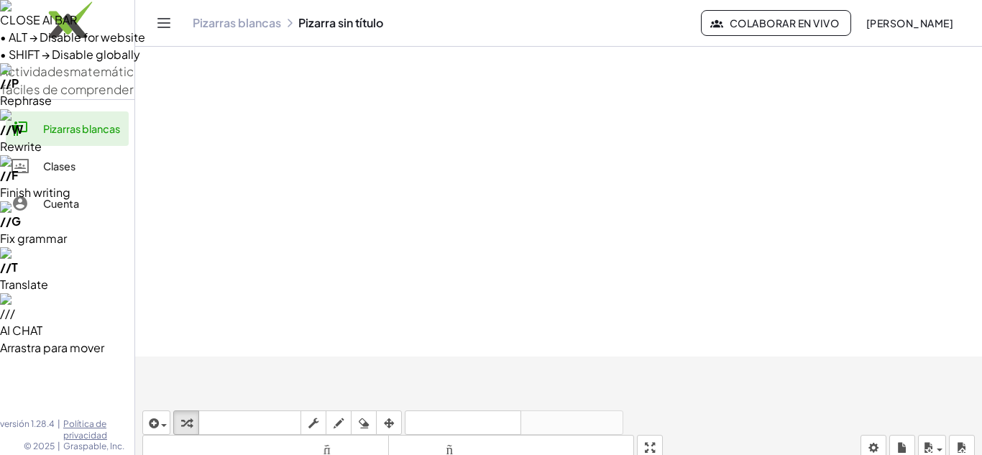
drag, startPoint x: 338, startPoint y: 332, endPoint x: 426, endPoint y: 332, distance: 87.7
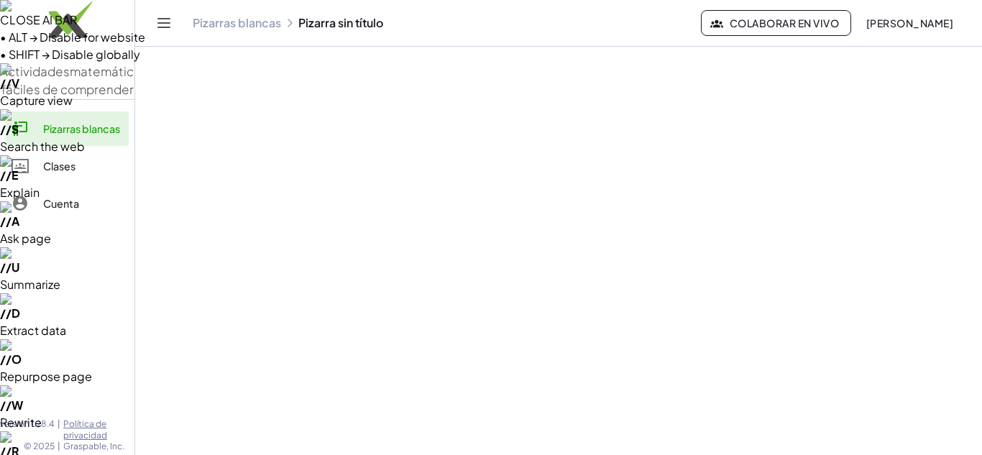
drag, startPoint x: 406, startPoint y: 340, endPoint x: 291, endPoint y: 246, distance: 148.6
drag, startPoint x: 481, startPoint y: 206, endPoint x: 421, endPoint y: 201, distance: 60.6
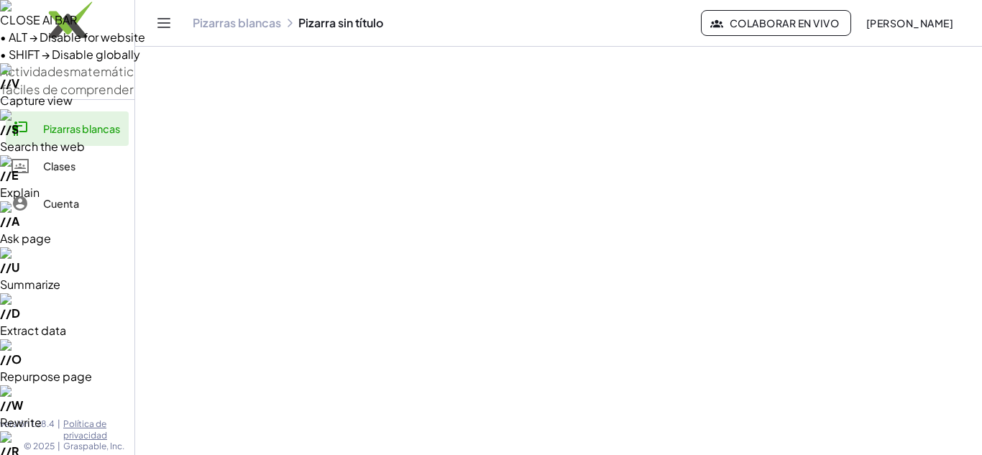
drag, startPoint x: 703, startPoint y: 165, endPoint x: 635, endPoint y: 157, distance: 68.0
drag, startPoint x: 260, startPoint y: 275, endPoint x: 870, endPoint y: 172, distance: 618.7
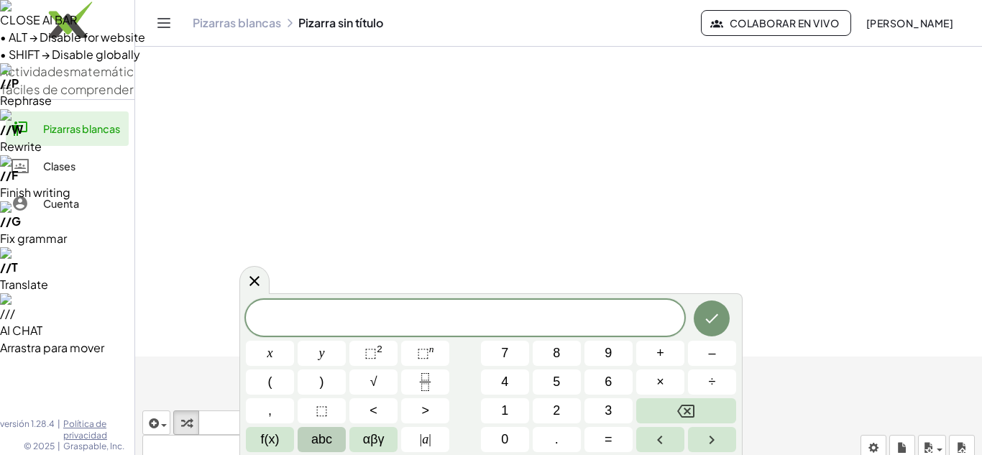
click at [339, 442] on button "abc" at bounding box center [322, 439] width 48 height 25
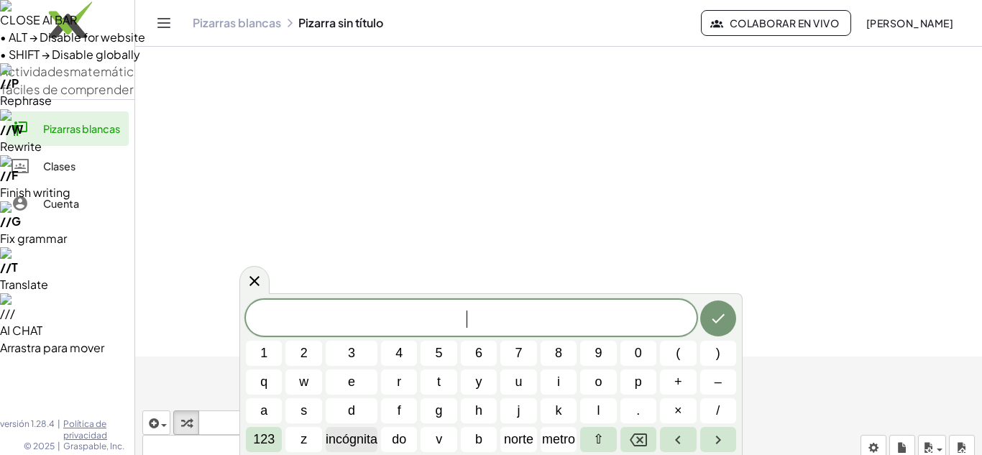
click at [358, 440] on font "incógnita" at bounding box center [352, 439] width 52 height 14
click at [257, 433] on font "123" at bounding box center [264, 439] width 22 height 14
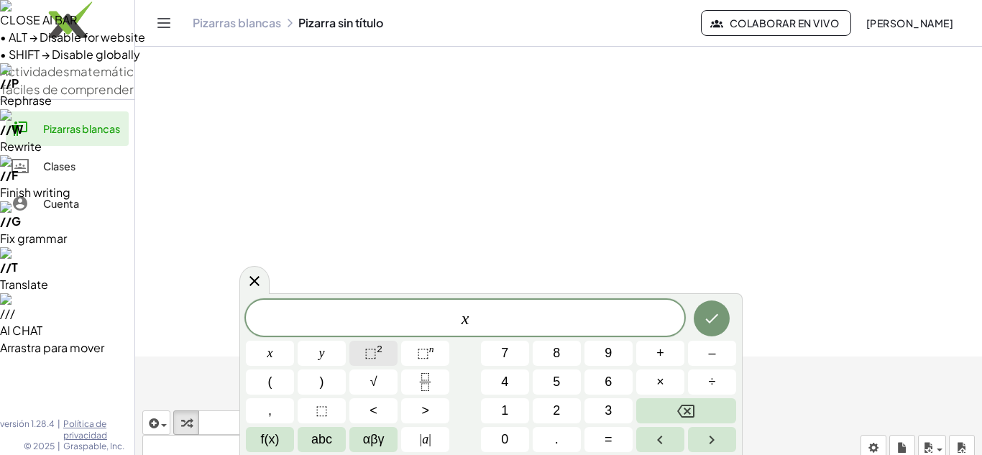
click at [377, 343] on button "⬚ 2" at bounding box center [373, 353] width 48 height 25
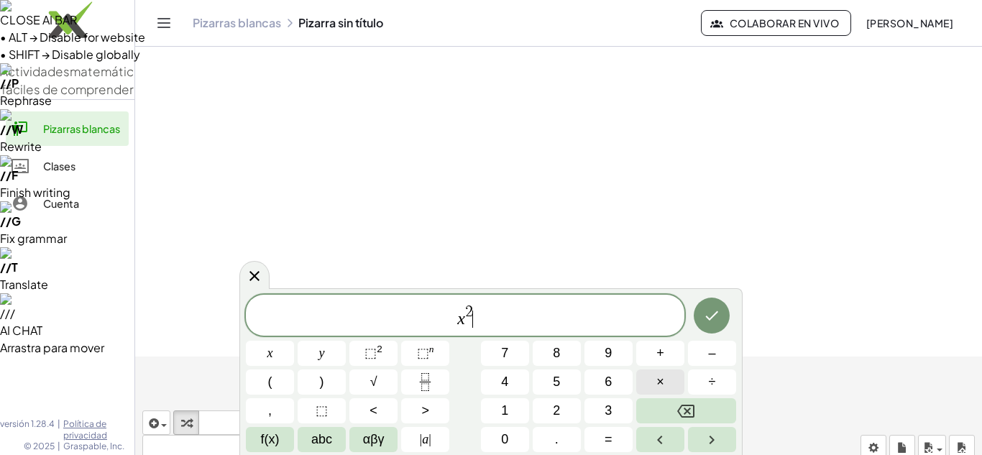
click at [667, 382] on button "×" at bounding box center [660, 381] width 48 height 25
click at [688, 408] on icon "Backspace" at bounding box center [685, 410] width 17 height 17
click at [661, 355] on span "+" at bounding box center [660, 352] width 8 height 19
click at [324, 438] on span "abc" at bounding box center [321, 439] width 21 height 19
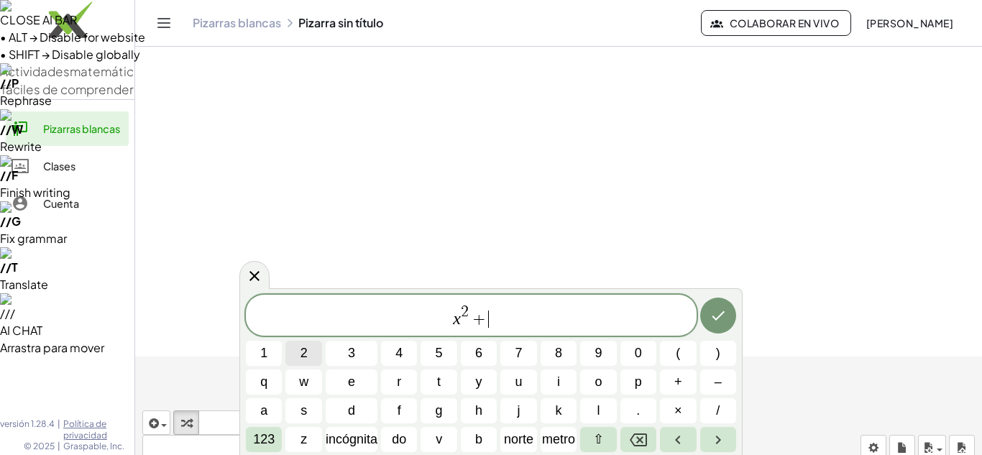
click at [320, 343] on button "2" at bounding box center [303, 353] width 36 height 25
click at [381, 433] on button "do" at bounding box center [399, 439] width 36 height 25
click at [641, 434] on icon "Retroceso" at bounding box center [638, 439] width 17 height 13
click at [355, 443] on font "incógnita" at bounding box center [352, 439] width 52 height 14
click at [716, 383] on span "–" at bounding box center [717, 381] width 7 height 19
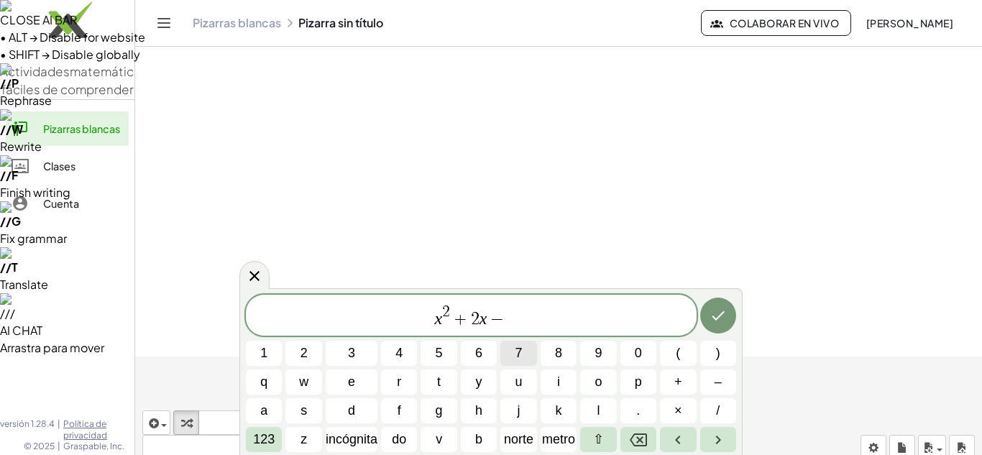
click at [524, 354] on button "7" at bounding box center [518, 353] width 36 height 25
click at [362, 441] on font "incógnita" at bounding box center [352, 439] width 52 height 14
click at [269, 441] on font "123" at bounding box center [264, 439] width 22 height 14
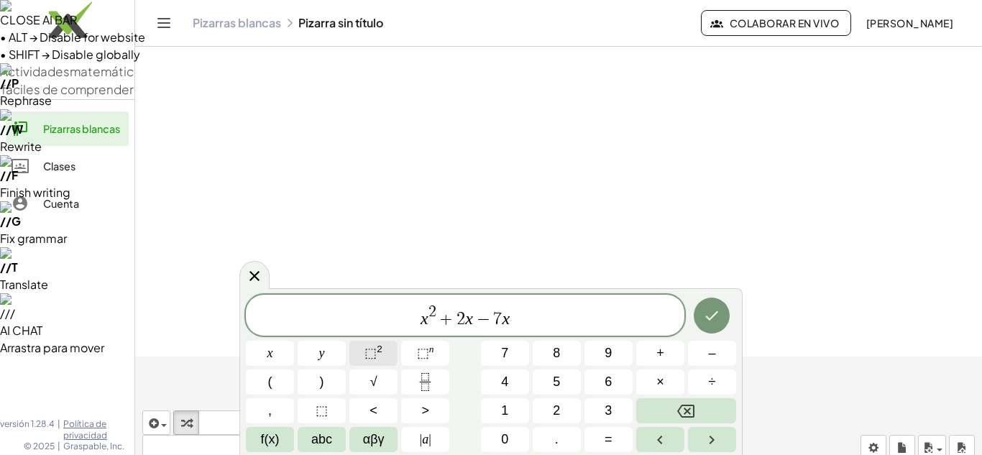
click at [366, 356] on span "⬚" at bounding box center [370, 353] width 12 height 14
click at [665, 358] on button "+" at bounding box center [660, 353] width 48 height 25
click at [566, 358] on button "8" at bounding box center [556, 353] width 48 height 25
click at [321, 435] on span "abc" at bounding box center [321, 439] width 21 height 19
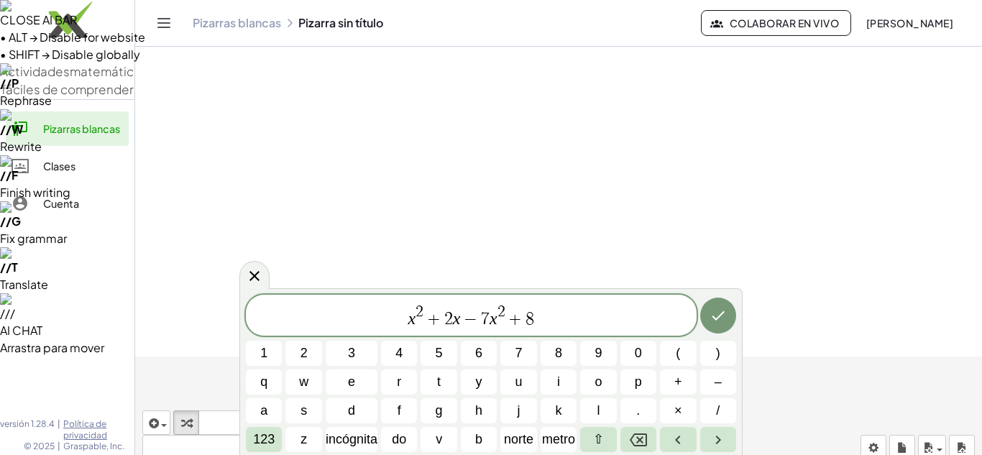
click at [356, 435] on font "incógnita" at bounding box center [352, 439] width 52 height 14
click at [678, 375] on span "+" at bounding box center [678, 381] width 8 height 19
click at [252, 350] on button "1" at bounding box center [264, 353] width 36 height 25
click at [715, 314] on icon "Hecho" at bounding box center [717, 315] width 17 height 17
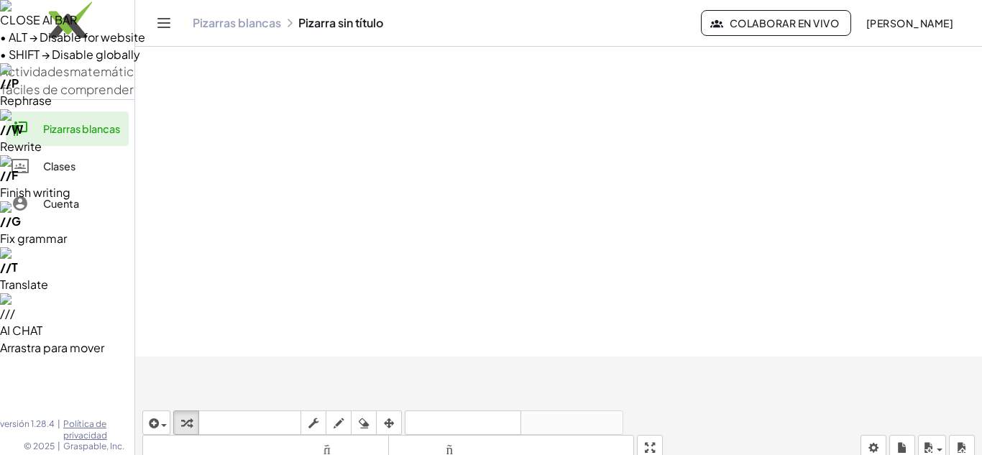
drag, startPoint x: 274, startPoint y: 359, endPoint x: 384, endPoint y: 364, distance: 110.8
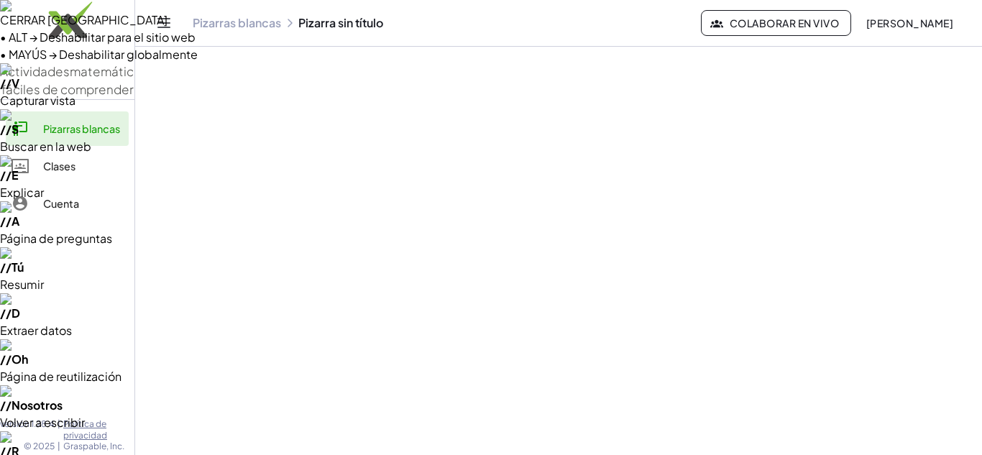
drag, startPoint x: 427, startPoint y: 378, endPoint x: 361, endPoint y: 291, distance: 108.8
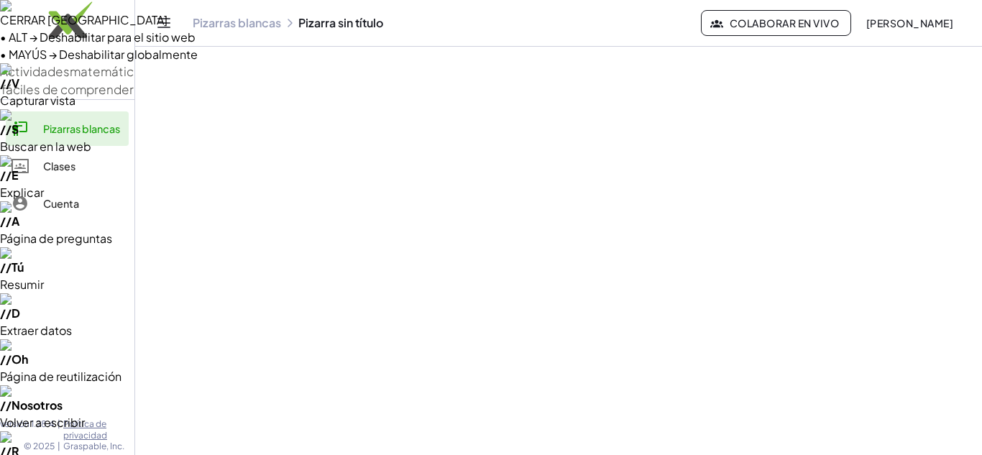
click at [0, 0] on div at bounding box center [0, 0] width 0 height 0
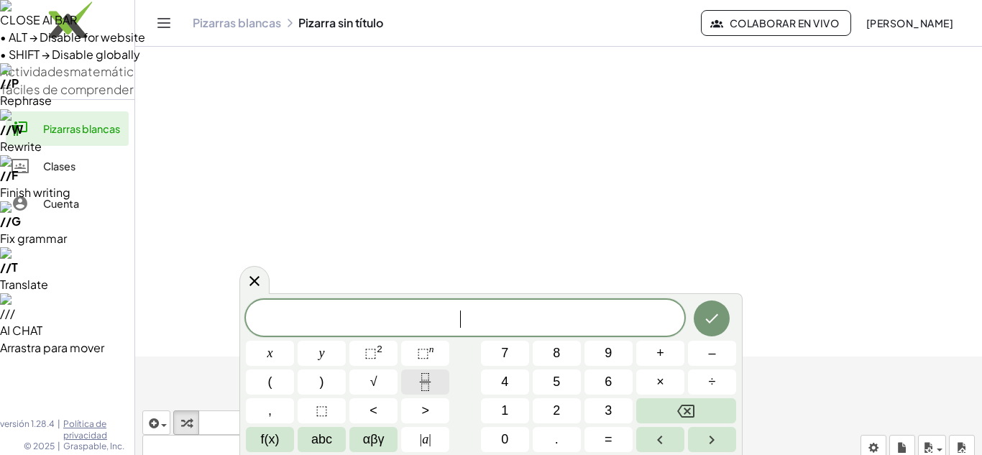
click at [432, 385] on icon "Fraction" at bounding box center [425, 382] width 18 height 18
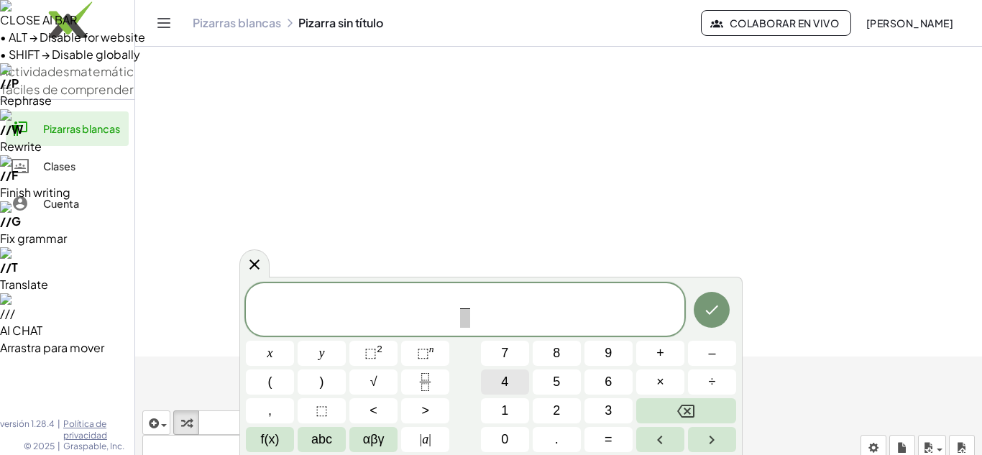
click at [502, 393] on button "4" at bounding box center [505, 381] width 48 height 25
click at [665, 422] on button "Backspace" at bounding box center [686, 410] width 100 height 25
click at [522, 403] on button "1" at bounding box center [505, 410] width 48 height 25
click at [468, 318] on span at bounding box center [464, 317] width 11 height 19
click at [546, 407] on button "2" at bounding box center [556, 410] width 48 height 25
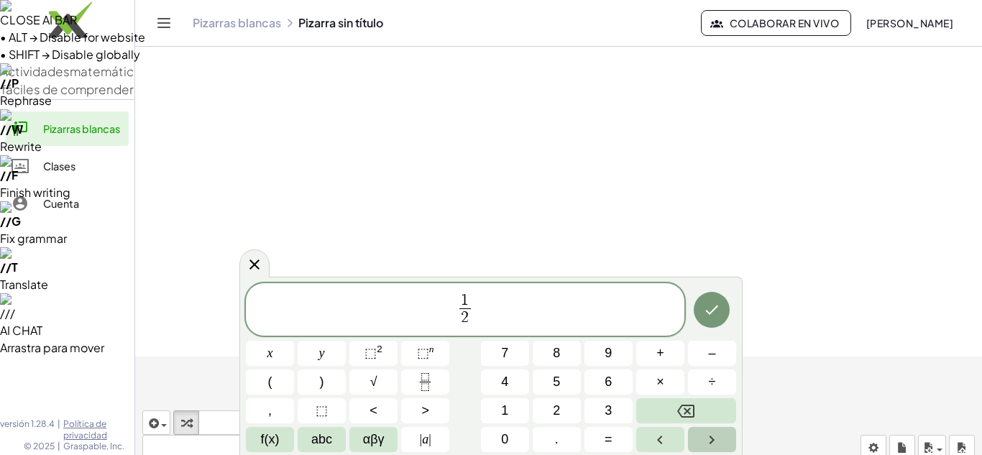
click at [708, 436] on icon "Right arrow" at bounding box center [711, 439] width 17 height 17
click at [316, 435] on span "abc" at bounding box center [321, 439] width 21 height 19
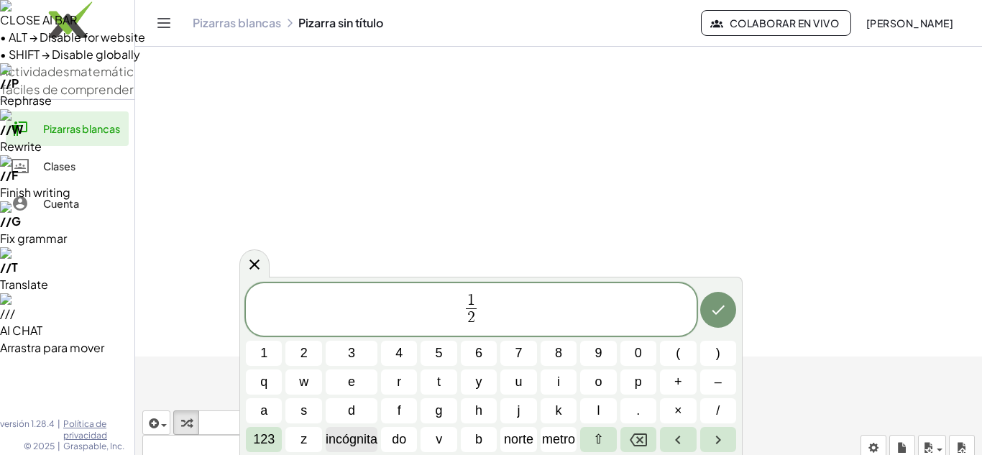
click at [340, 437] on font "incógnita" at bounding box center [352, 439] width 52 height 14
click at [729, 438] on button "Flecha derecha" at bounding box center [718, 439] width 36 height 25
click at [671, 379] on button "+" at bounding box center [678, 381] width 36 height 25
click at [479, 382] on span "y" at bounding box center [479, 381] width 6 height 19
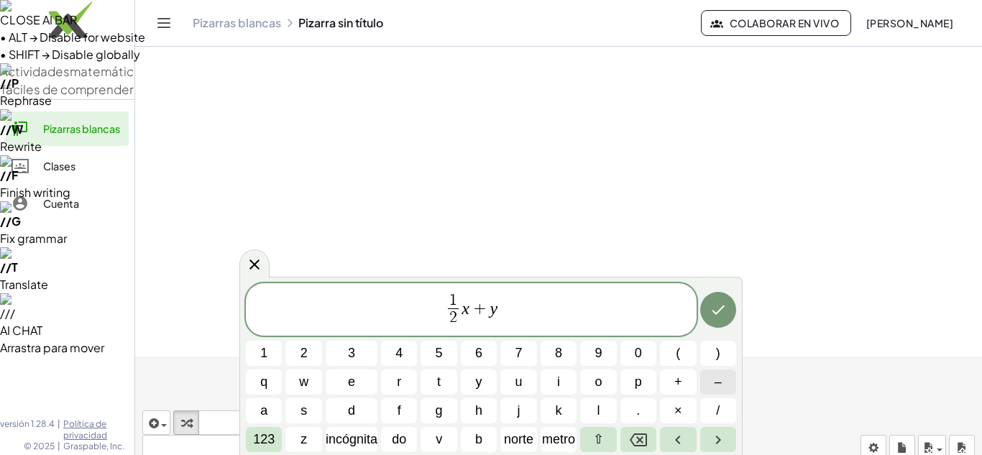
click at [714, 377] on span "–" at bounding box center [717, 381] width 7 height 19
click at [356, 436] on font "incógnita" at bounding box center [352, 439] width 52 height 14
click at [673, 382] on button "+" at bounding box center [678, 381] width 36 height 25
click at [264, 356] on span "1" at bounding box center [263, 352] width 7 height 19
click at [638, 346] on span "0" at bounding box center [638, 352] width 7 height 19
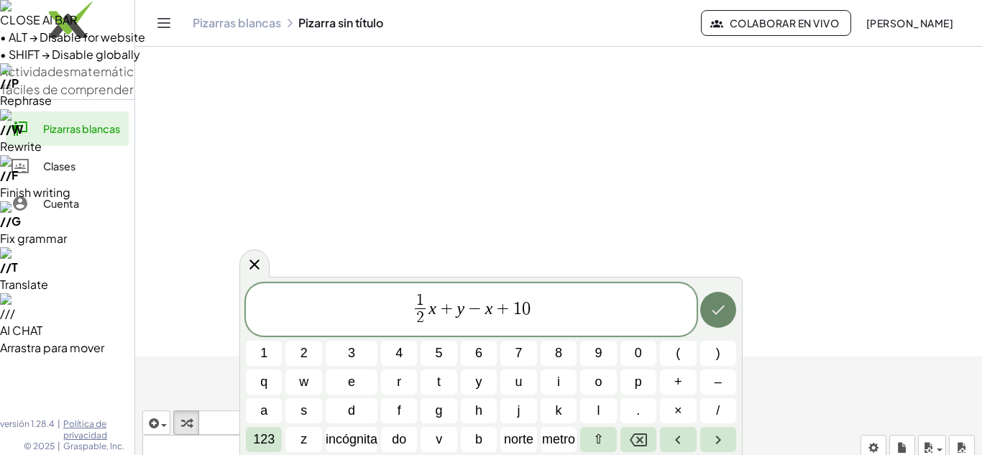
click at [724, 308] on icon "Hecho" at bounding box center [717, 309] width 17 height 17
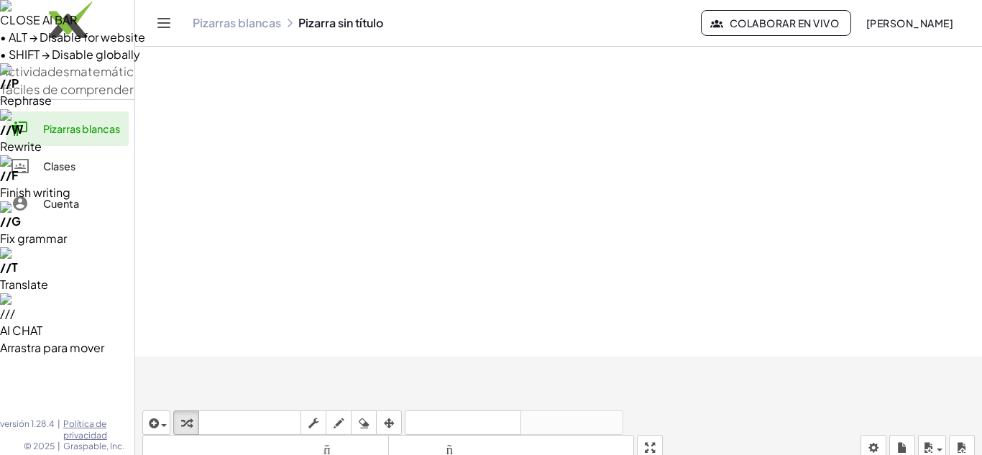
drag, startPoint x: 453, startPoint y: 331, endPoint x: 509, endPoint y: 330, distance: 55.3
drag, startPoint x: 485, startPoint y: 326, endPoint x: 552, endPoint y: 328, distance: 66.9
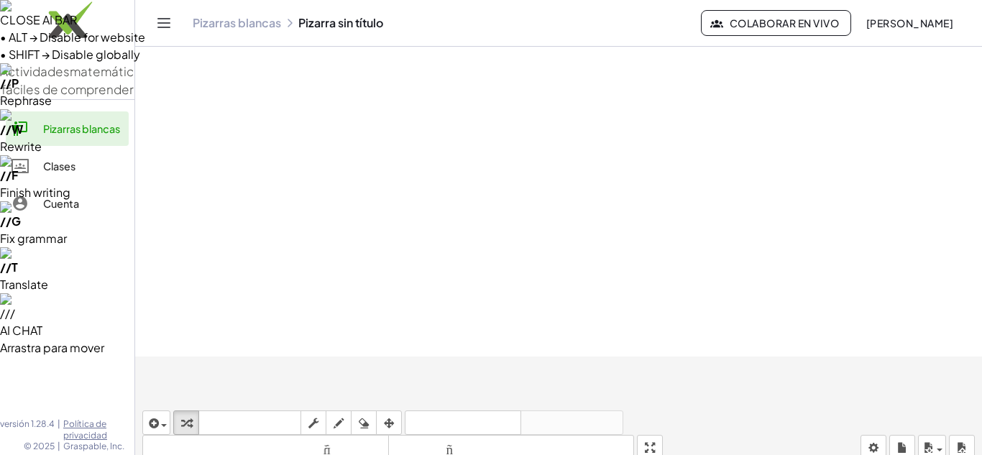
drag, startPoint x: 505, startPoint y: 364, endPoint x: 538, endPoint y: 360, distance: 32.5
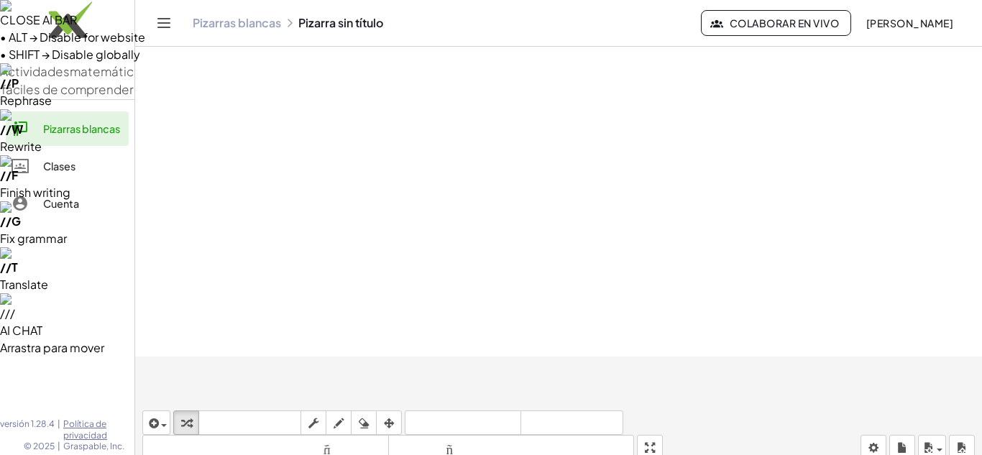
drag, startPoint x: 465, startPoint y: 328, endPoint x: 515, endPoint y: 328, distance: 50.3
drag, startPoint x: 449, startPoint y: 329, endPoint x: 509, endPoint y: 329, distance: 60.4
drag, startPoint x: 469, startPoint y: 365, endPoint x: 508, endPoint y: 363, distance: 39.6
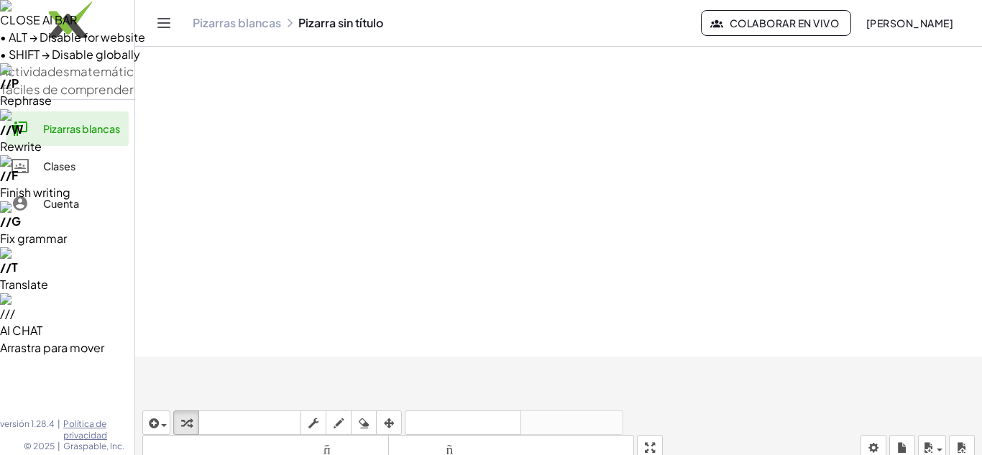
drag, startPoint x: 478, startPoint y: 403, endPoint x: 512, endPoint y: 398, distance: 34.9
drag, startPoint x: 484, startPoint y: 405, endPoint x: 517, endPoint y: 397, distance: 34.0
click at [389, 415] on icon "button" at bounding box center [389, 423] width 10 height 17
drag, startPoint x: 543, startPoint y: 370, endPoint x: 301, endPoint y: 406, distance: 244.8
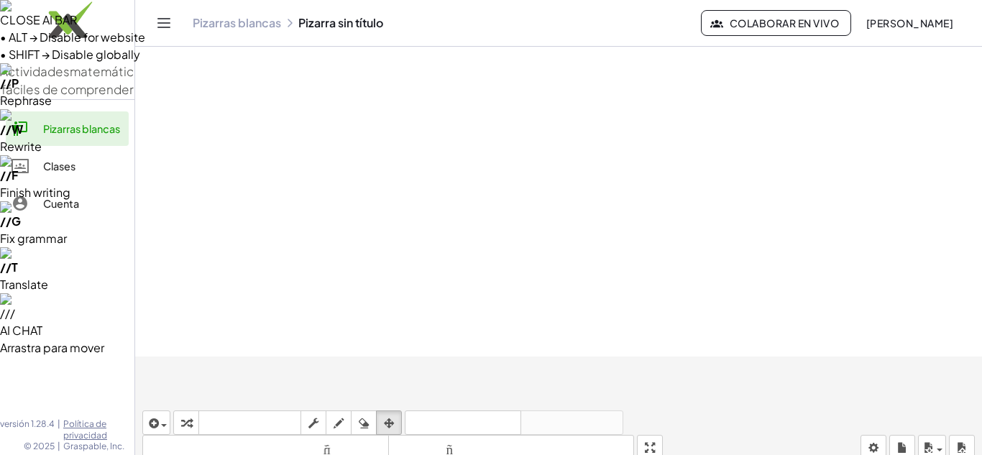
drag, startPoint x: 262, startPoint y: 380, endPoint x: 259, endPoint y: 370, distance: 10.5
drag, startPoint x: 301, startPoint y: 296, endPoint x: 280, endPoint y: 245, distance: 55.1
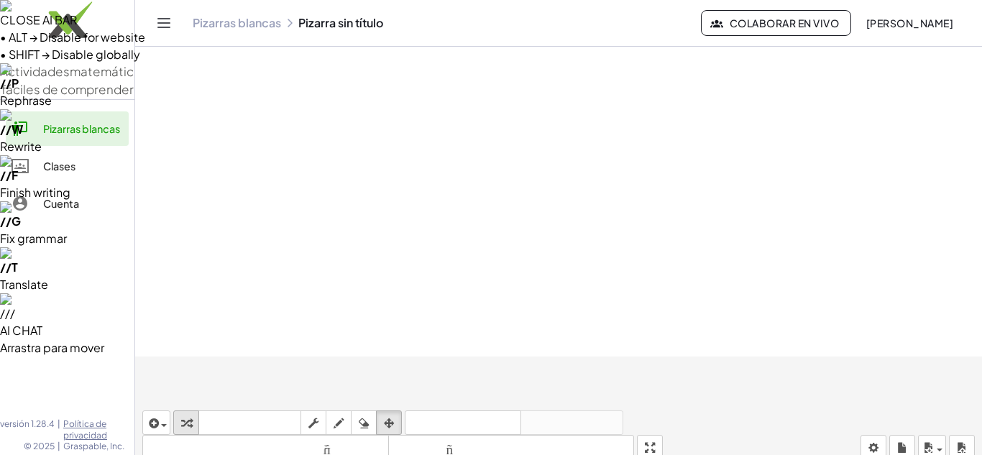
click at [188, 415] on icon "button" at bounding box center [186, 423] width 10 height 17
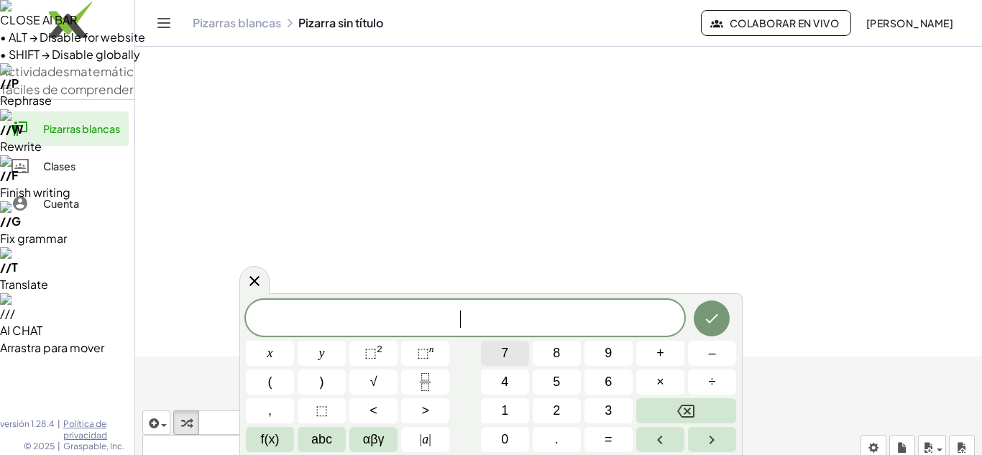
click at [506, 353] on span "7" at bounding box center [504, 352] width 7 height 19
click at [380, 375] on button "√" at bounding box center [373, 381] width 48 height 25
click at [321, 443] on span "abc" at bounding box center [321, 439] width 21 height 19
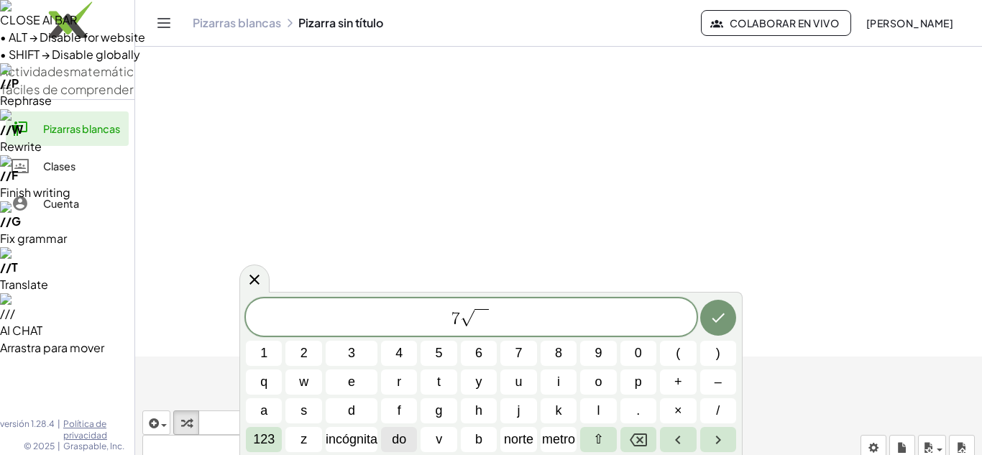
click at [397, 431] on span "do" at bounding box center [399, 439] width 14 height 19
click at [648, 439] on button "Retroceso" at bounding box center [638, 439] width 36 height 25
click at [506, 443] on font "norte" at bounding box center [518, 439] width 29 height 14
click at [627, 439] on button "Retroceso" at bounding box center [638, 439] width 36 height 25
click at [556, 436] on font "metro" at bounding box center [558, 439] width 33 height 14
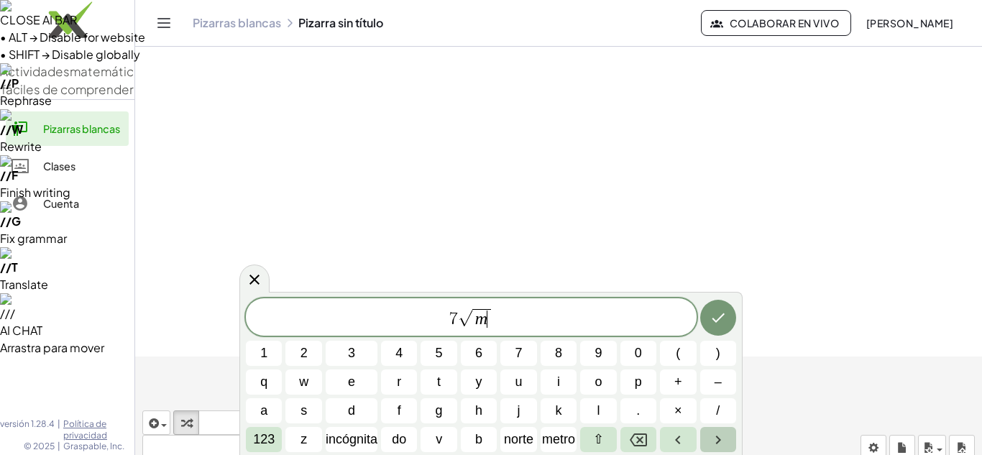
click at [725, 434] on icon "Flecha derecha" at bounding box center [717, 439] width 17 height 17
click at [714, 392] on button "–" at bounding box center [718, 381] width 36 height 25
click at [269, 438] on font "123" at bounding box center [264, 439] width 22 height 14
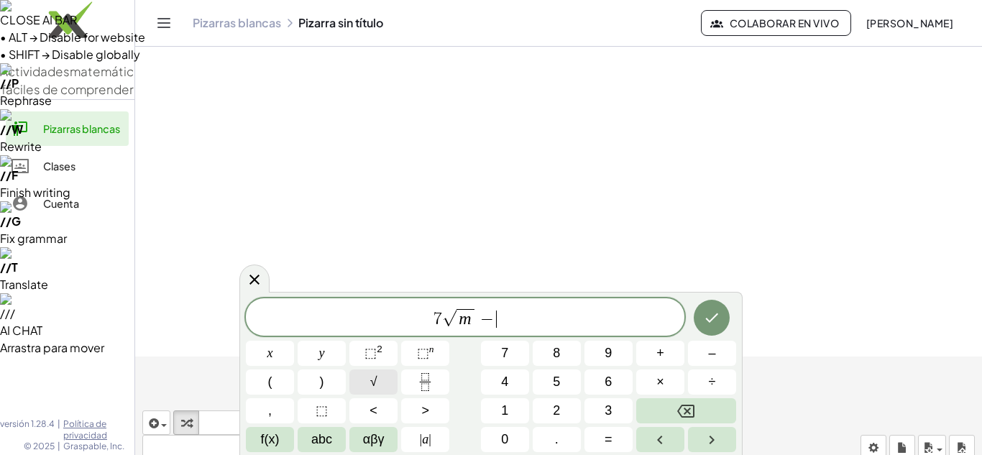
click at [390, 378] on button "√" at bounding box center [373, 381] width 48 height 25
click at [328, 437] on span "abc" at bounding box center [321, 439] width 21 height 19
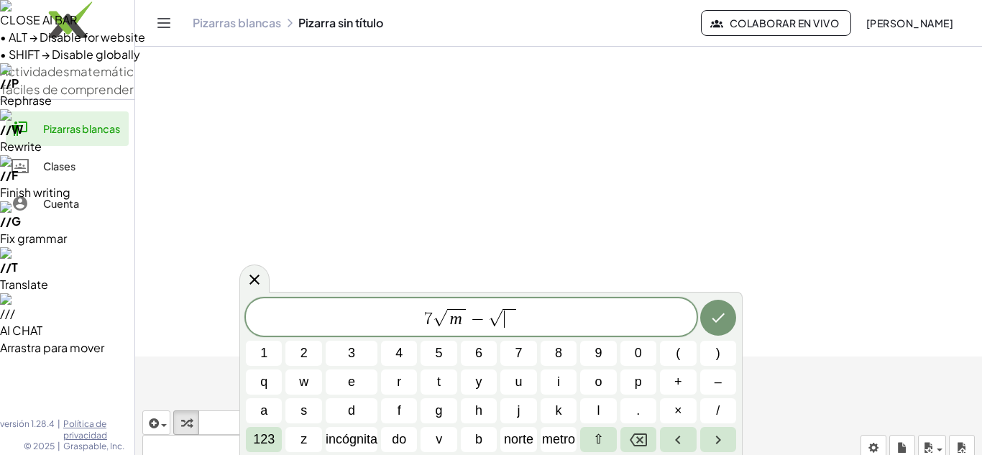
click at [489, 317] on span "√" at bounding box center [495, 318] width 14 height 17
click at [586, 341] on button "9" at bounding box center [598, 353] width 36 height 25
click at [517, 326] on span at bounding box center [514, 318] width 14 height 19
click at [529, 440] on font "norte" at bounding box center [518, 439] width 29 height 14
click at [720, 433] on icon "Flecha derecha" at bounding box center [717, 439] width 17 height 17
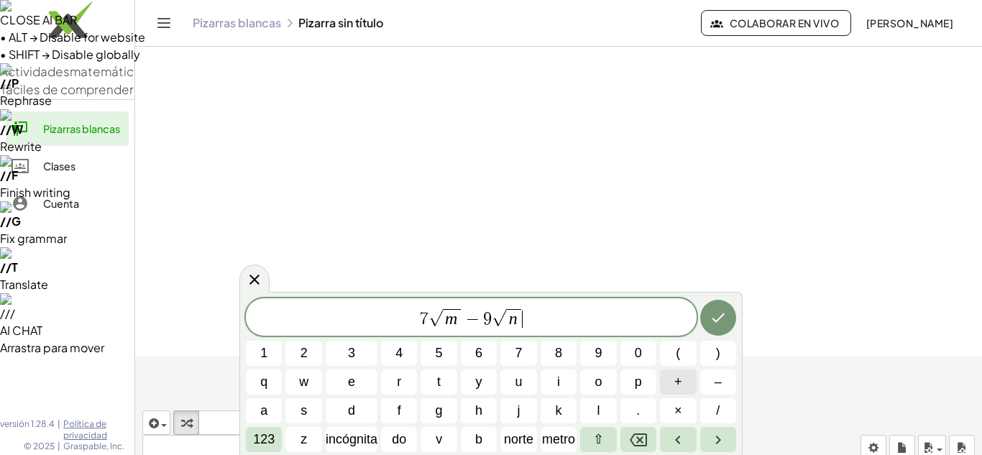
click at [674, 382] on span "+" at bounding box center [678, 381] width 8 height 19
click at [393, 350] on button "4" at bounding box center [399, 353] width 36 height 25
click at [256, 438] on font "123" at bounding box center [264, 439] width 22 height 14
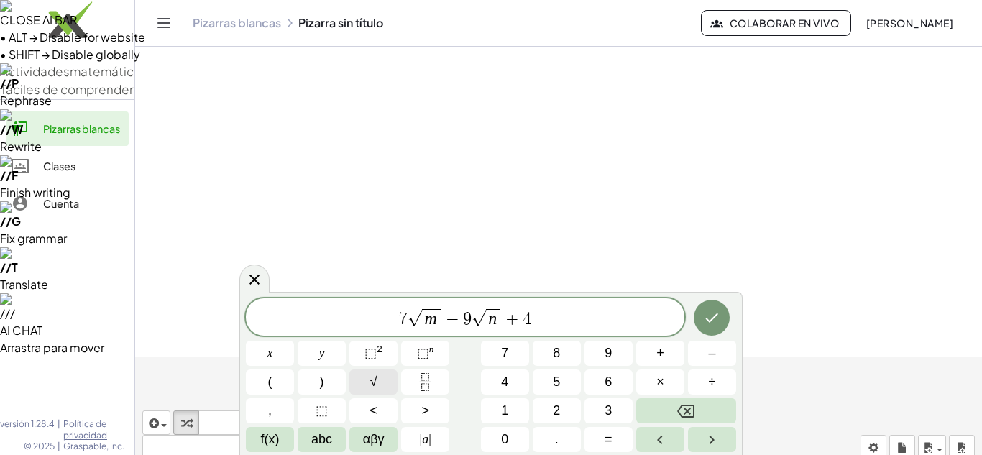
click at [360, 382] on button "√" at bounding box center [373, 381] width 48 height 25
click at [318, 442] on span "abc" at bounding box center [321, 439] width 21 height 19
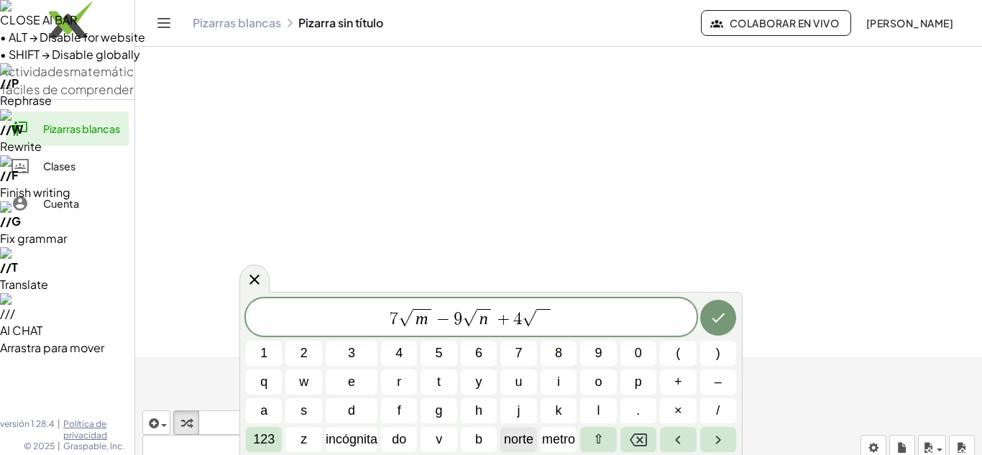
click at [527, 440] on font "norte" at bounding box center [518, 439] width 29 height 14
click at [711, 428] on button "Flecha derecha" at bounding box center [718, 439] width 36 height 25
click at [711, 391] on button "–" at bounding box center [718, 381] width 36 height 25
click at [262, 433] on font "123" at bounding box center [264, 439] width 22 height 14
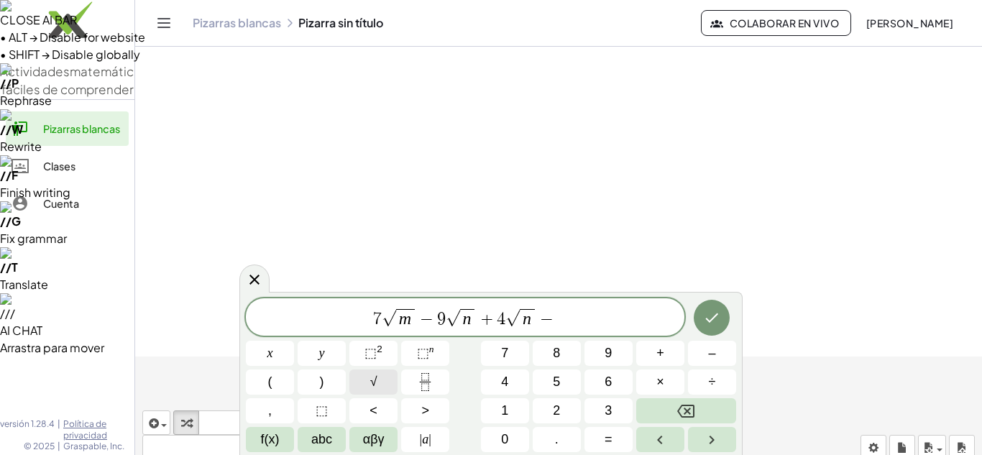
click at [384, 376] on button "√" at bounding box center [373, 381] width 48 height 25
click at [534, 318] on span "−" at bounding box center [531, 318] width 21 height 17
click at [601, 391] on button "6" at bounding box center [608, 381] width 48 height 25
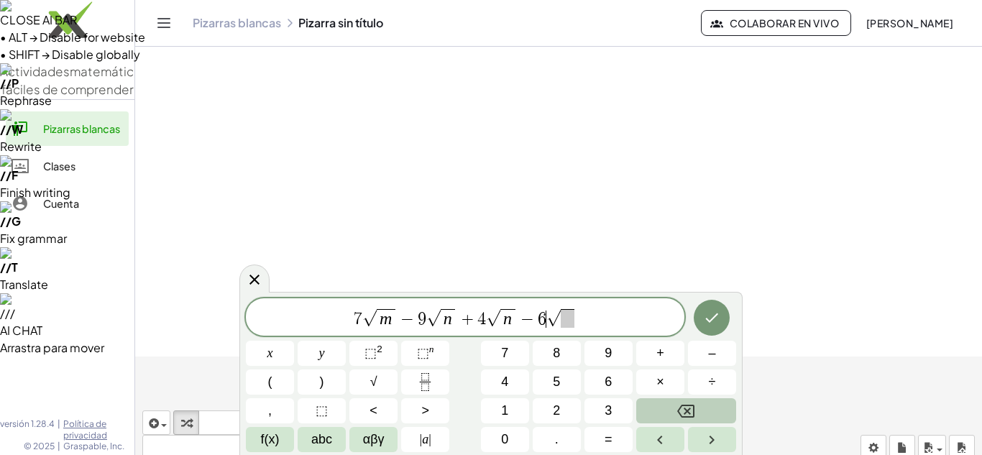
click at [681, 402] on icon "Backspace" at bounding box center [685, 410] width 17 height 17
click at [614, 410] on button "3" at bounding box center [608, 410] width 48 height 25
click at [571, 323] on span at bounding box center [568, 318] width 14 height 19
click at [331, 435] on span "abc" at bounding box center [321, 439] width 21 height 19
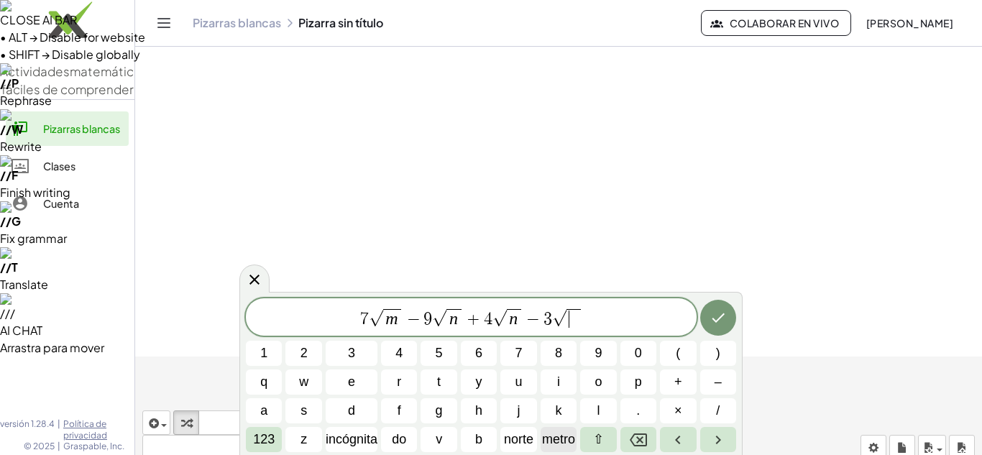
click at [571, 433] on font "metro" at bounding box center [558, 439] width 33 height 14
click at [721, 318] on icon "Hecho" at bounding box center [717, 317] width 17 height 17
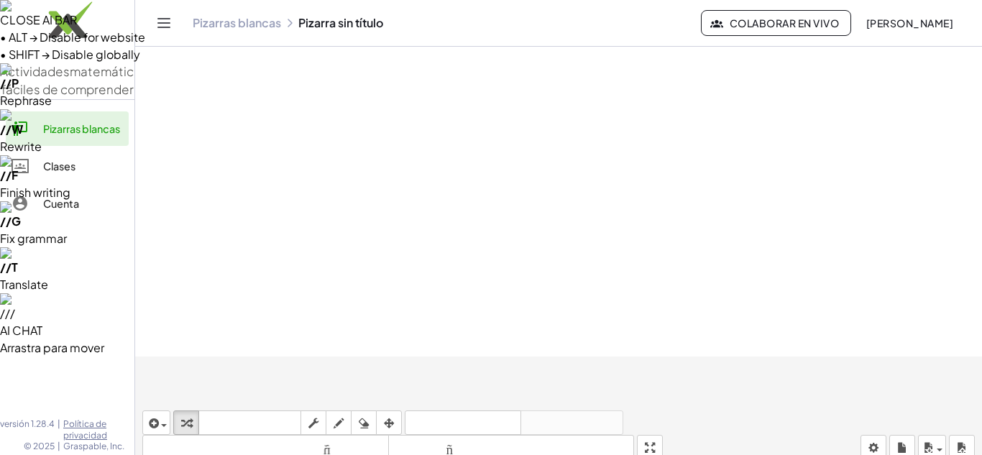
drag, startPoint x: 407, startPoint y: 300, endPoint x: 547, endPoint y: 301, distance: 139.4
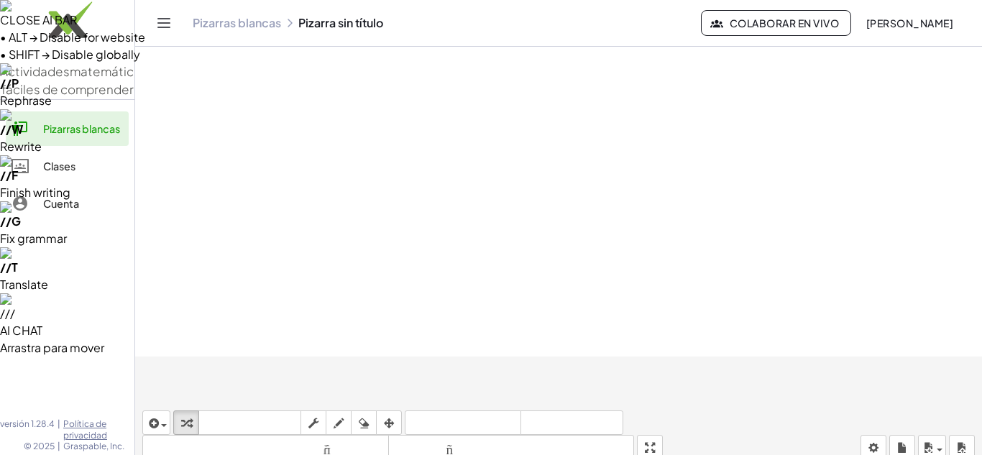
drag, startPoint x: 436, startPoint y: 330, endPoint x: 534, endPoint y: 327, distance: 97.8
drag, startPoint x: 434, startPoint y: 321, endPoint x: 533, endPoint y: 319, distance: 99.2
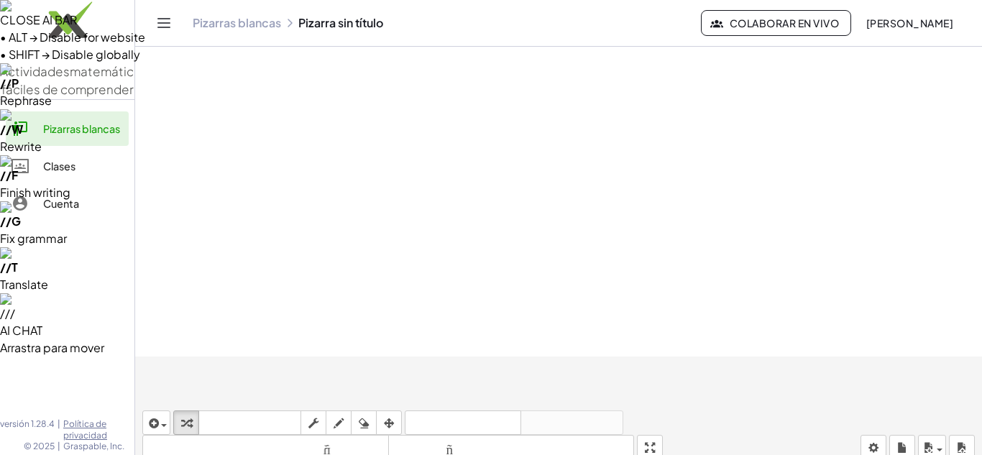
drag, startPoint x: 459, startPoint y: 384, endPoint x: 552, endPoint y: 382, distance: 92.7
click at [396, 414] on div "button" at bounding box center [388, 422] width 19 height 17
drag, startPoint x: 552, startPoint y: 309, endPoint x: 545, endPoint y: 252, distance: 57.9
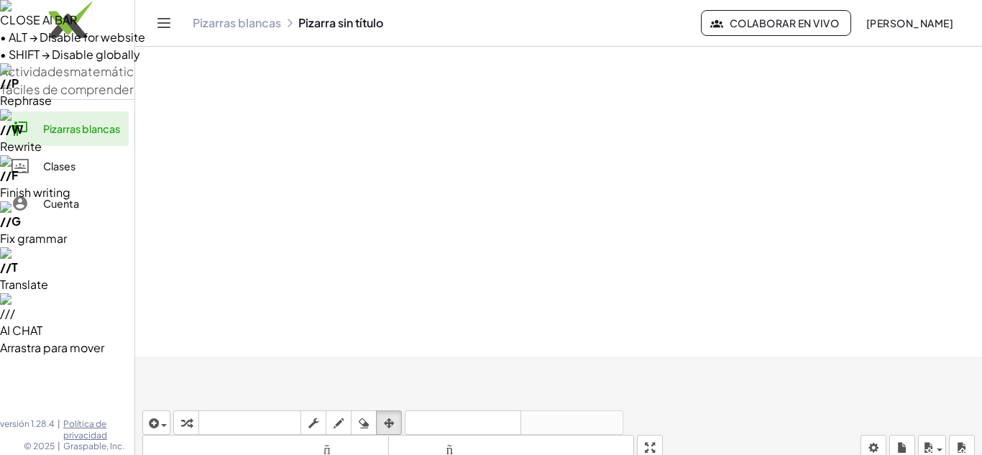
drag, startPoint x: 302, startPoint y: 364, endPoint x: 282, endPoint y: 425, distance: 64.1
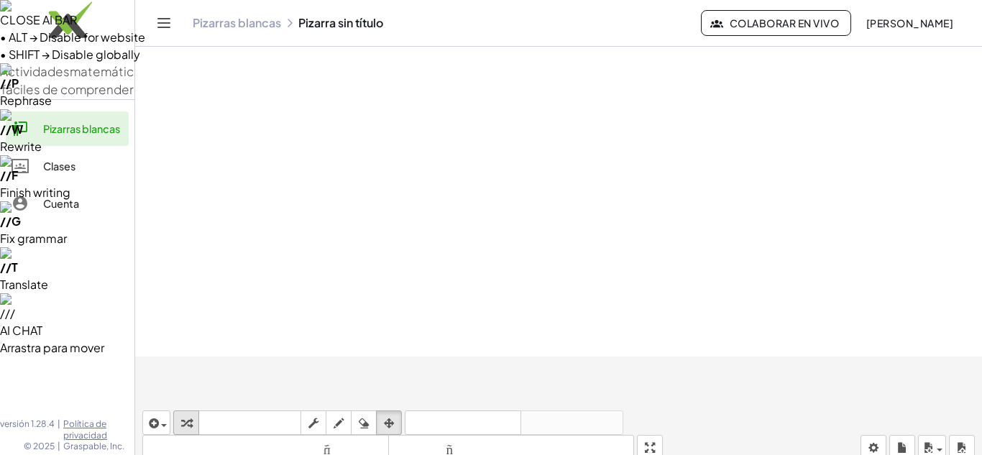
click at [187, 415] on icon "button" at bounding box center [186, 423] width 10 height 17
click at [0, 0] on button "(" at bounding box center [0, 0] width 0 height 0
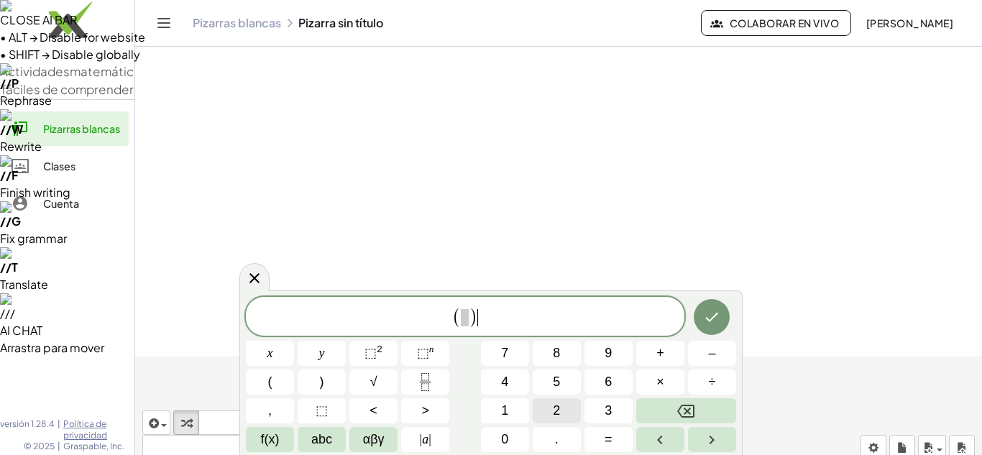
click at [557, 398] on button "2" at bounding box center [556, 410] width 48 height 25
click at [709, 410] on button "Backspace" at bounding box center [686, 410] width 100 height 25
click at [330, 432] on span "abc" at bounding box center [321, 439] width 21 height 19
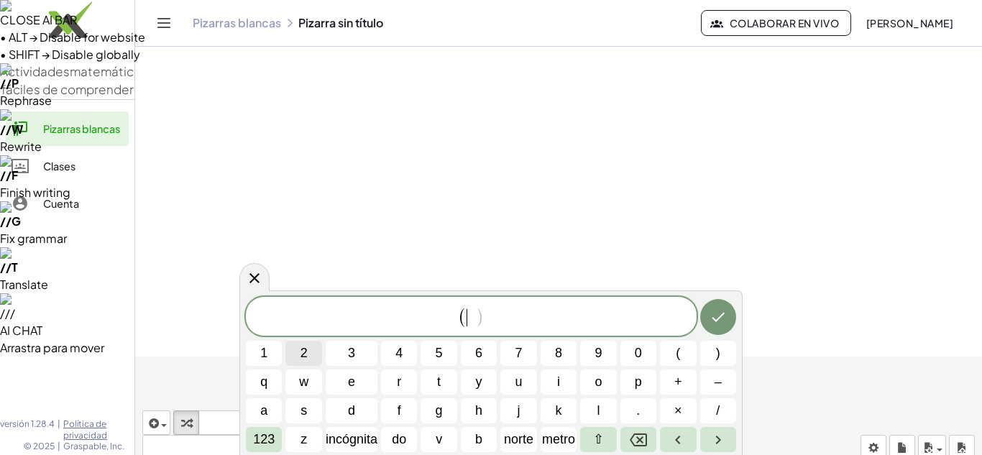
click at [310, 353] on button "2" at bounding box center [303, 353] width 36 height 25
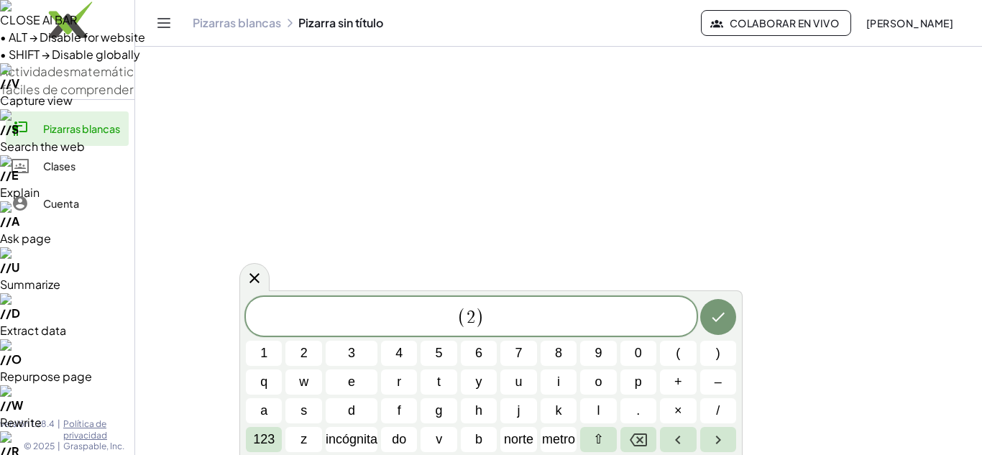
click at [274, 396] on div "[PHONE_NUMBER] ( ) q w e r t y u i o p + – a s d f g h j k l . × / 123 z incógn…" at bounding box center [491, 374] width 490 height 155
click at [269, 406] on button "a" at bounding box center [264, 410] width 36 height 25
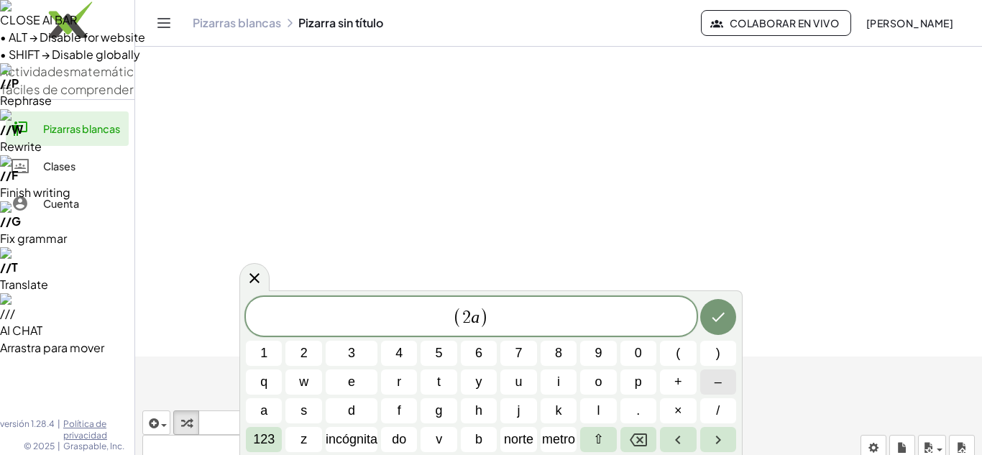
click at [709, 389] on button "–" at bounding box center [718, 381] width 36 height 25
click at [568, 356] on button "8" at bounding box center [558, 353] width 36 height 25
click at [704, 443] on button "Flecha derecha" at bounding box center [718, 439] width 36 height 25
click at [688, 384] on button "+" at bounding box center [678, 381] width 36 height 25
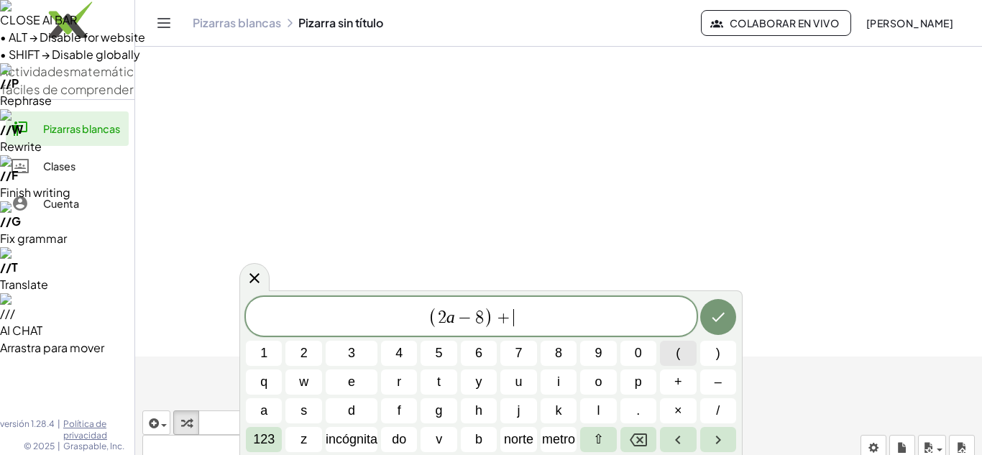
click at [681, 364] on button "(" at bounding box center [678, 353] width 36 height 25
click at [708, 380] on button "–" at bounding box center [718, 381] width 36 height 25
click at [476, 361] on span "6" at bounding box center [478, 352] width 7 height 19
click at [276, 408] on button "a" at bounding box center [264, 410] width 36 height 25
click at [676, 377] on span "+" at bounding box center [678, 381] width 8 height 19
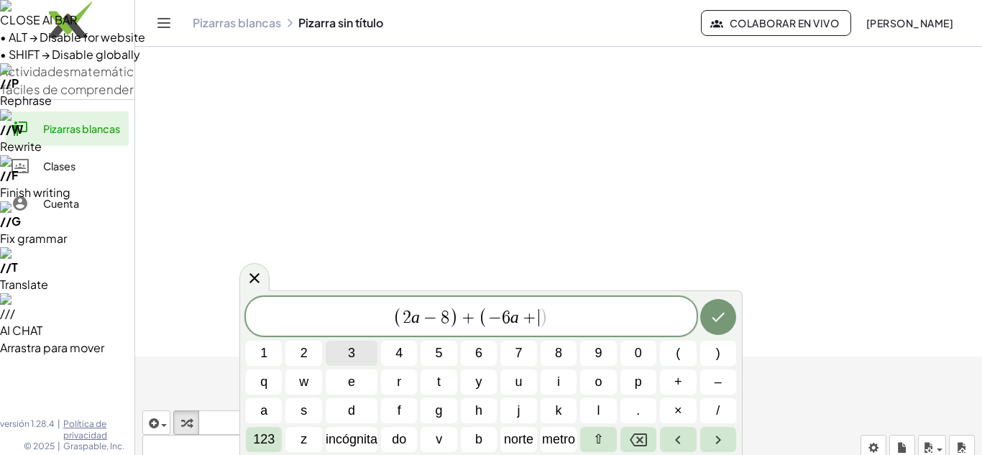
click at [359, 347] on button "3" at bounding box center [352, 353] width 52 height 25
click at [718, 358] on span ")" at bounding box center [718, 352] width 4 height 19
click at [718, 316] on icon "Hecho" at bounding box center [717, 316] width 17 height 17
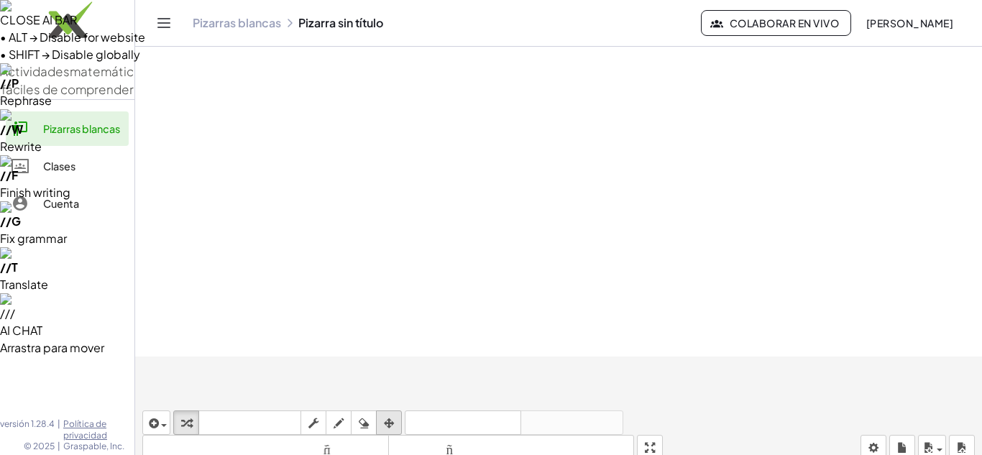
click at [392, 415] on icon "button" at bounding box center [389, 423] width 10 height 17
drag, startPoint x: 467, startPoint y: 397, endPoint x: 775, endPoint y: 239, distance: 346.5
click at [186, 415] on icon "button" at bounding box center [186, 423] width 10 height 17
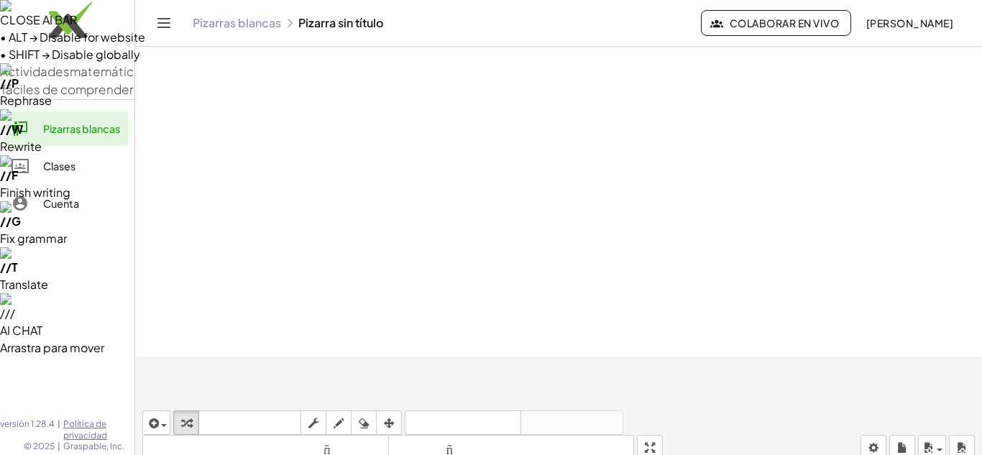
drag, startPoint x: 666, startPoint y: 262, endPoint x: 731, endPoint y: 263, distance: 64.7
drag, startPoint x: 660, startPoint y: 290, endPoint x: 757, endPoint y: 294, distance: 97.1
click at [191, 415] on icon "button" at bounding box center [186, 423] width 10 height 17
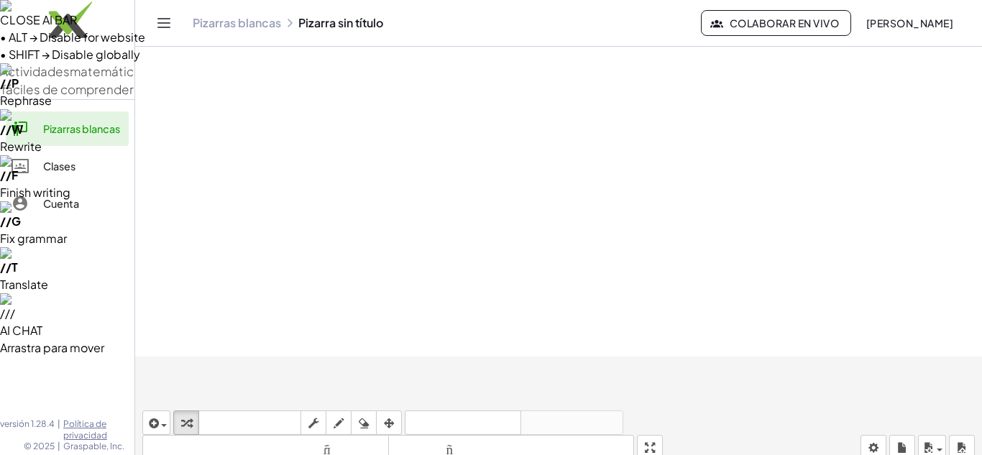
click at [0, 0] on div "1 2 3 4 5 6 7 8 9 0 ( ) q w e r t y u i o p + – a s d f g h j k l . × / 123 z i…" at bounding box center [0, 0] width 0 height 0
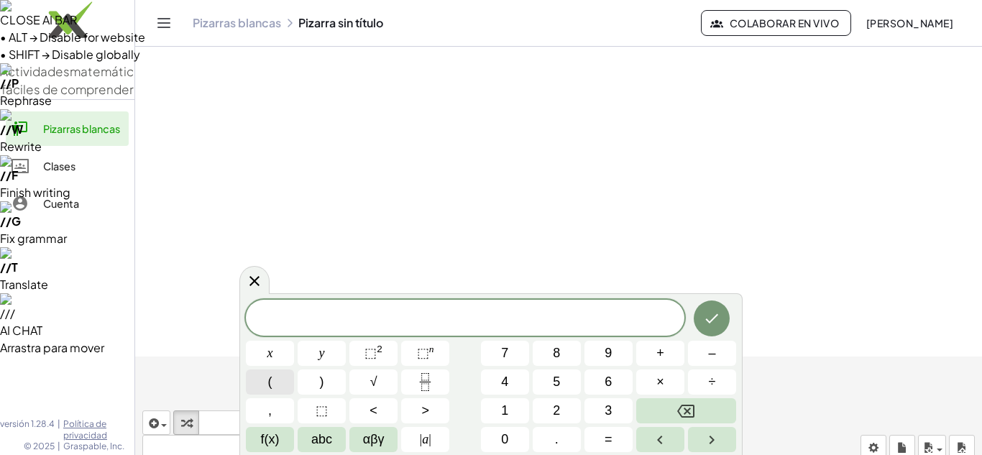
click at [276, 374] on button "(" at bounding box center [270, 381] width 48 height 25
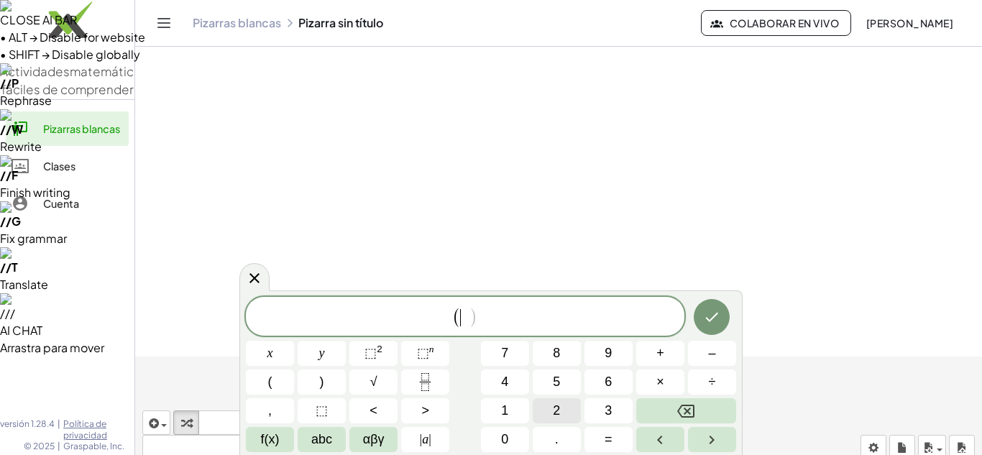
click at [546, 411] on button "2" at bounding box center [556, 410] width 48 height 25
click at [308, 444] on button "abc" at bounding box center [322, 439] width 48 height 25
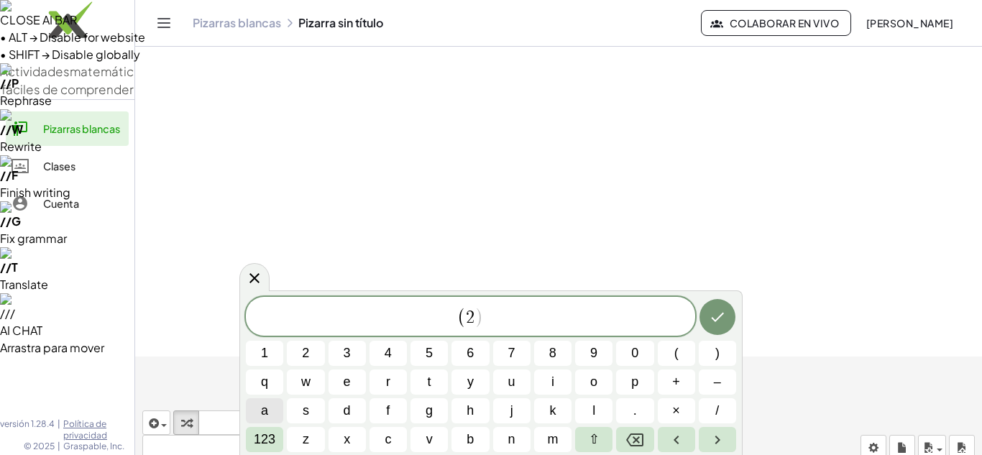
click at [264, 408] on span "a" at bounding box center [264, 410] width 7 height 19
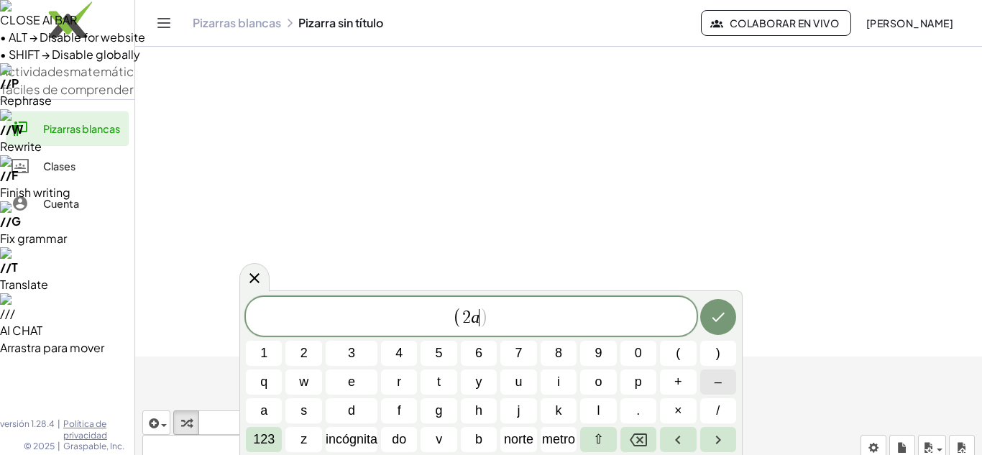
click at [721, 384] on span "–" at bounding box center [717, 381] width 7 height 19
click at [557, 352] on span "8" at bounding box center [558, 352] width 7 height 19
click at [706, 357] on button ")" at bounding box center [718, 353] width 36 height 25
click at [701, 377] on button "–" at bounding box center [718, 381] width 36 height 25
click at [686, 363] on button "(" at bounding box center [678, 353] width 36 height 25
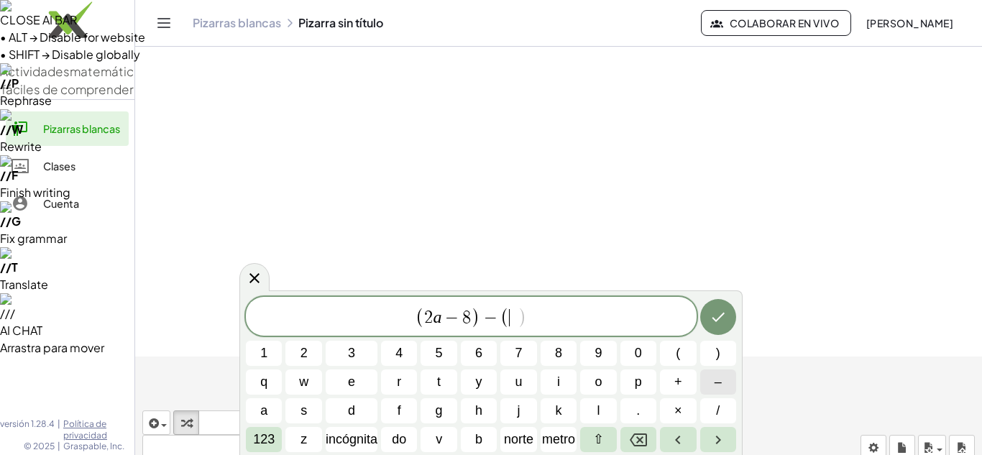
click at [724, 379] on button "–" at bounding box center [718, 381] width 36 height 25
click at [479, 353] on span "6" at bounding box center [478, 352] width 7 height 19
click at [272, 406] on button "a" at bounding box center [264, 410] width 36 height 25
click at [685, 376] on button "+" at bounding box center [678, 381] width 36 height 25
click at [365, 352] on button "3" at bounding box center [352, 353] width 52 height 25
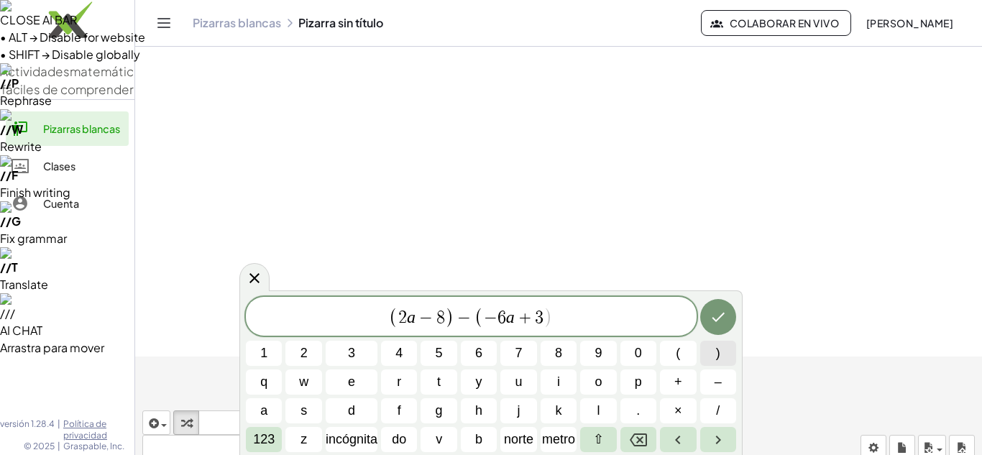
click at [724, 354] on button ")" at bounding box center [718, 353] width 36 height 25
click at [718, 312] on icon "Hecho" at bounding box center [717, 316] width 17 height 17
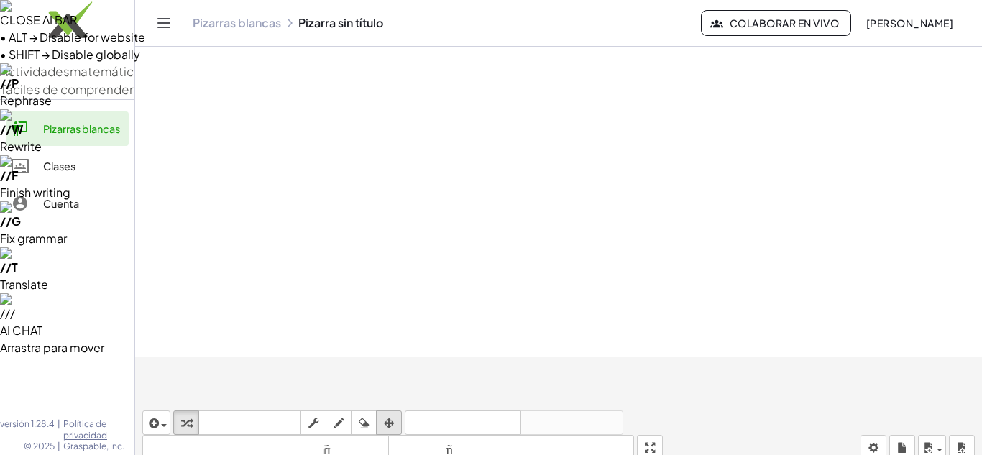
click at [387, 415] on icon "button" at bounding box center [389, 423] width 10 height 17
drag, startPoint x: 443, startPoint y: 356, endPoint x: 953, endPoint y: 275, distance: 516.8
drag, startPoint x: 953, startPoint y: 275, endPoint x: 963, endPoint y: 249, distance: 27.1
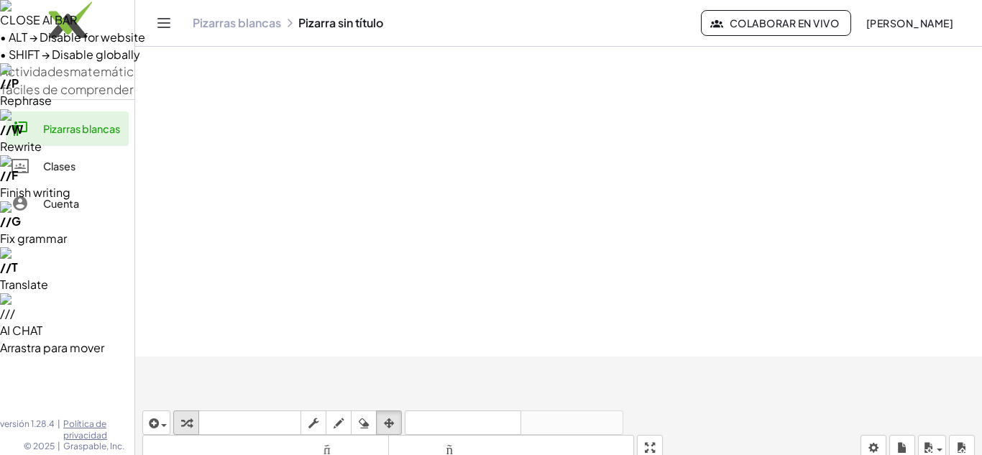
click at [185, 415] on icon "button" at bounding box center [186, 423] width 10 height 17
click at [313, 441] on font "tamaño_del_formato" at bounding box center [265, 448] width 239 height 14
click at [390, 415] on icon "button" at bounding box center [389, 423] width 10 height 17
drag, startPoint x: 269, startPoint y: 157, endPoint x: 268, endPoint y: 146, distance: 11.5
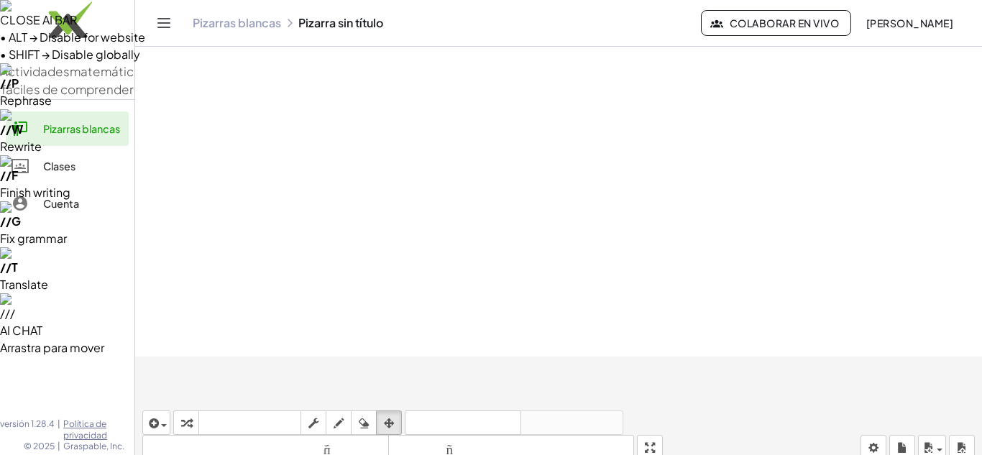
drag, startPoint x: 421, startPoint y: 172, endPoint x: 308, endPoint y: 166, distance: 113.7
drag, startPoint x: 254, startPoint y: 241, endPoint x: 231, endPoint y: 266, distance: 34.0
drag, startPoint x: 619, startPoint y: 147, endPoint x: 425, endPoint y: 143, distance: 194.1
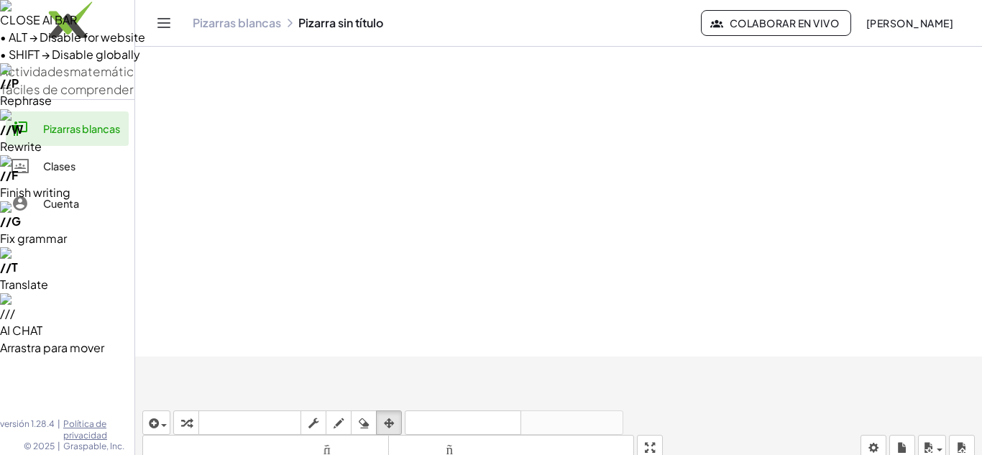
drag, startPoint x: 839, startPoint y: 136, endPoint x: 568, endPoint y: 132, distance: 271.0
drag, startPoint x: 509, startPoint y: 319, endPoint x: 454, endPoint y: 303, distance: 57.1
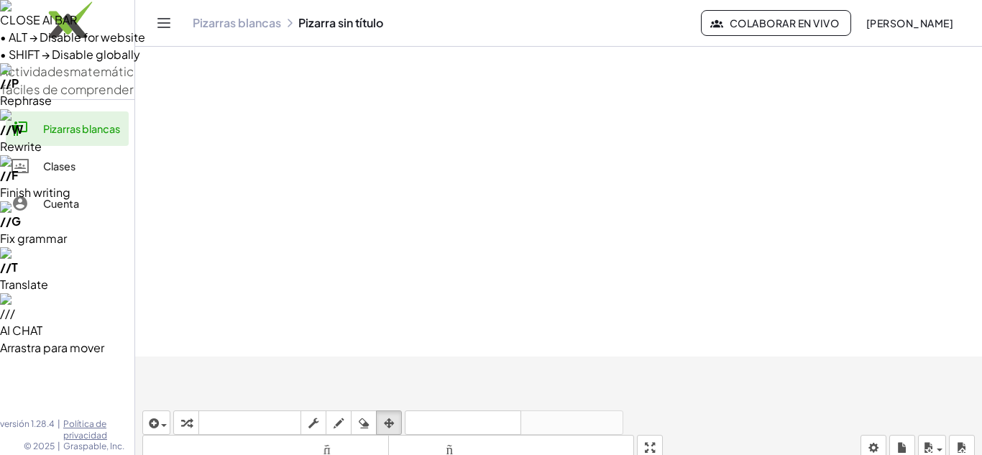
drag, startPoint x: 740, startPoint y: 274, endPoint x: 648, endPoint y: 258, distance: 93.3
drag, startPoint x: 887, startPoint y: 254, endPoint x: 788, endPoint y: 221, distance: 105.2
click at [384, 415] on icon "button" at bounding box center [389, 423] width 10 height 17
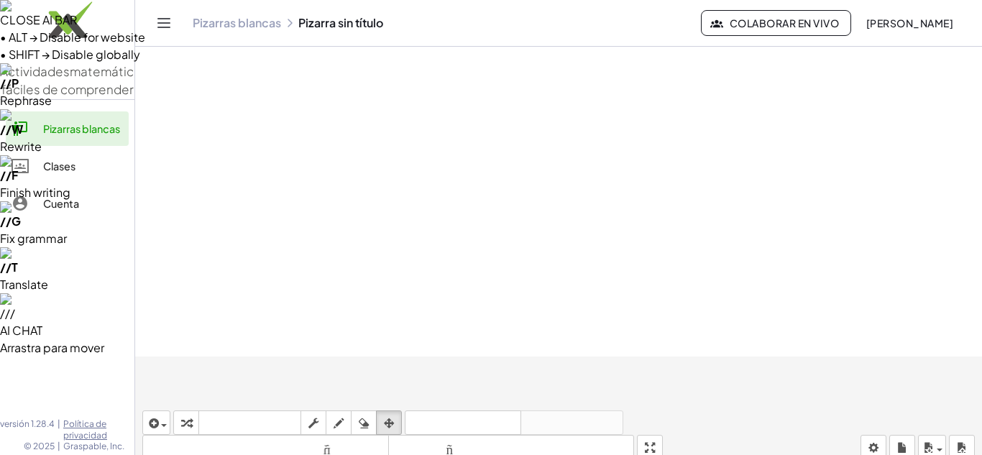
drag, startPoint x: 225, startPoint y: 412, endPoint x: 205, endPoint y: 345, distance: 70.5
click at [177, 414] on div "button" at bounding box center [186, 422] width 19 height 17
drag, startPoint x: 776, startPoint y: 247, endPoint x: 834, endPoint y: 248, distance: 57.5
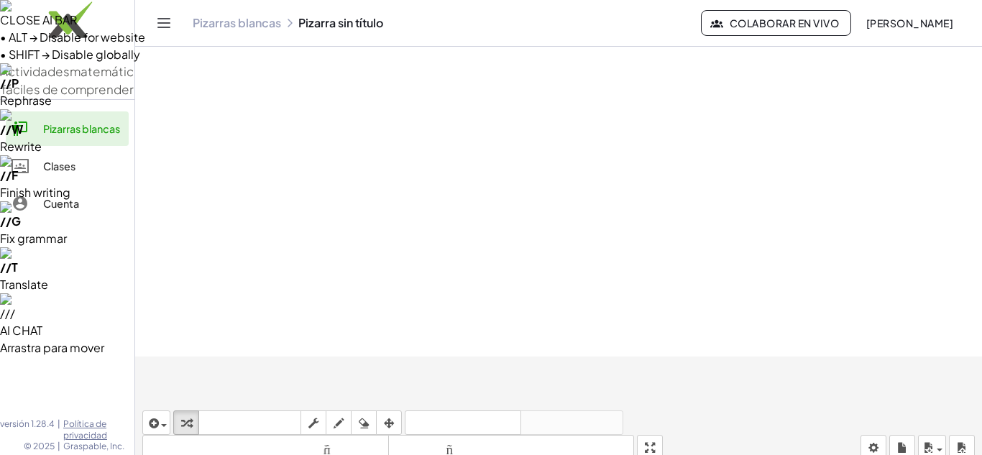
drag, startPoint x: 777, startPoint y: 270, endPoint x: 854, endPoint y: 269, distance: 76.9
drag, startPoint x: 970, startPoint y: 226, endPoint x: 975, endPoint y: 195, distance: 31.3
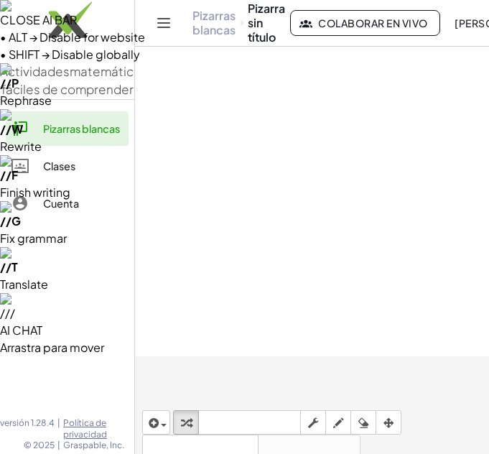
click at [164, 27] on icon "Cambiar navegación" at bounding box center [163, 22] width 17 height 17
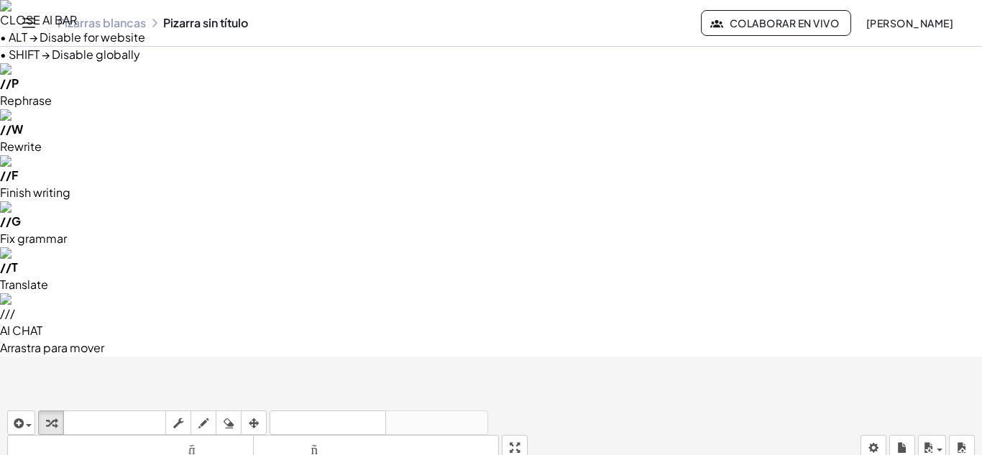
type input "*"
type input "****"
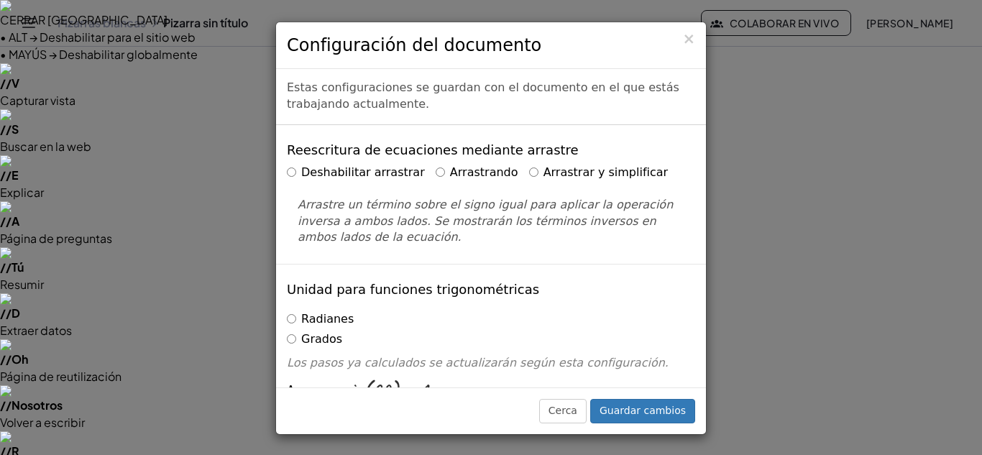
click at [695, 39] on div "× Configuración del documento" at bounding box center [491, 45] width 430 height 47
click at [691, 42] on font "×" at bounding box center [688, 38] width 13 height 17
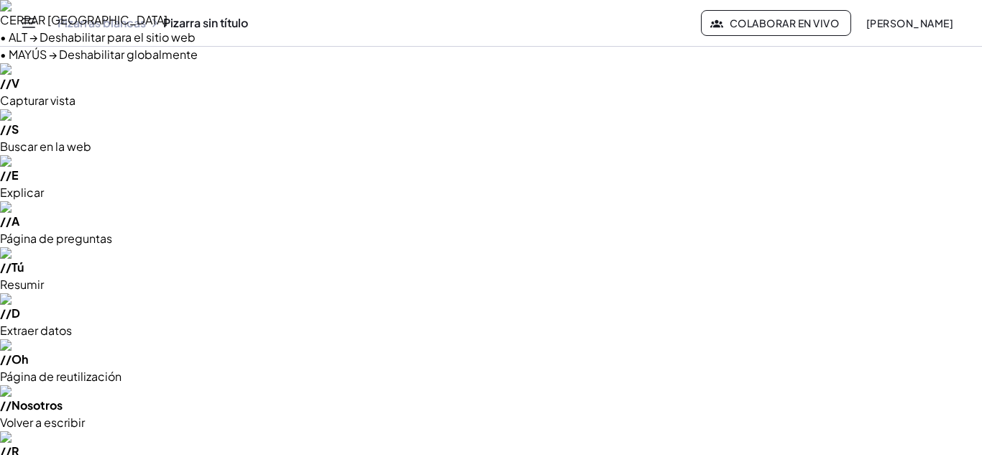
drag, startPoint x: 645, startPoint y: 248, endPoint x: 702, endPoint y: 246, distance: 57.5
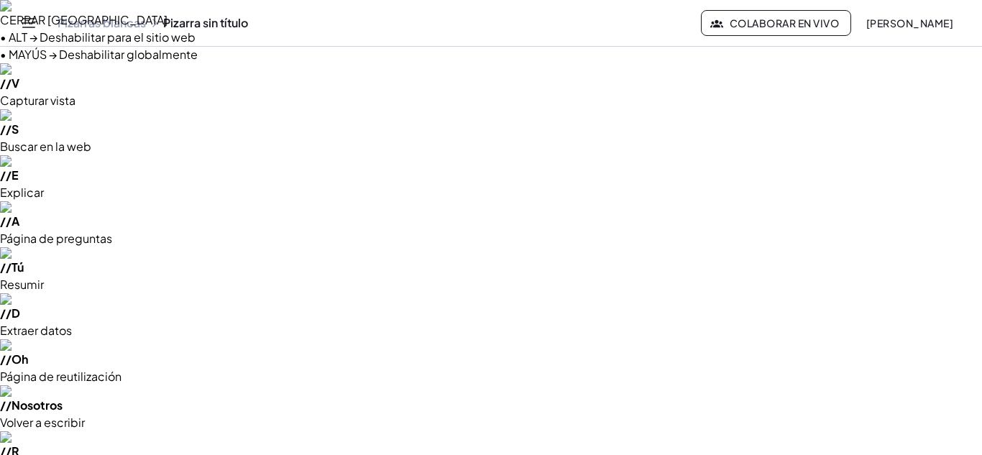
drag, startPoint x: 660, startPoint y: 295, endPoint x: 708, endPoint y: 298, distance: 47.5
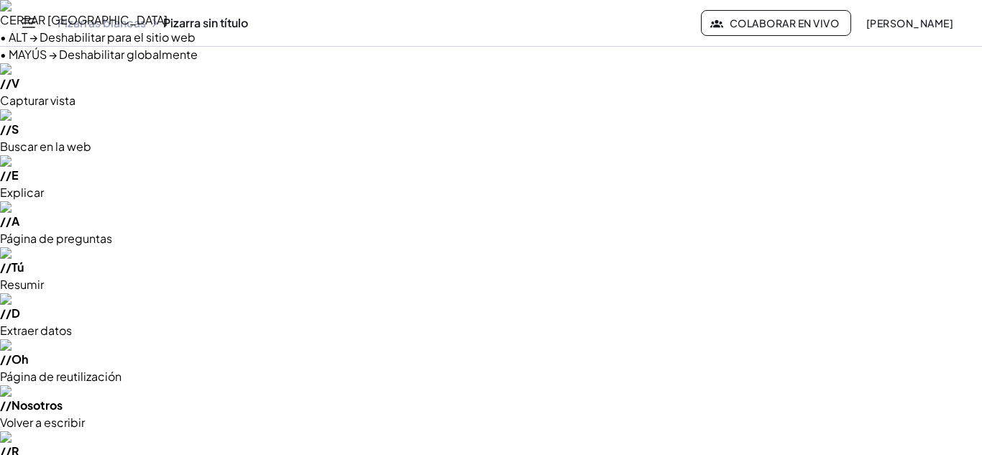
drag, startPoint x: 60, startPoint y: 380, endPoint x: 93, endPoint y: 385, distance: 33.4
drag, startPoint x: 59, startPoint y: 414, endPoint x: 93, endPoint y: 410, distance: 34.0
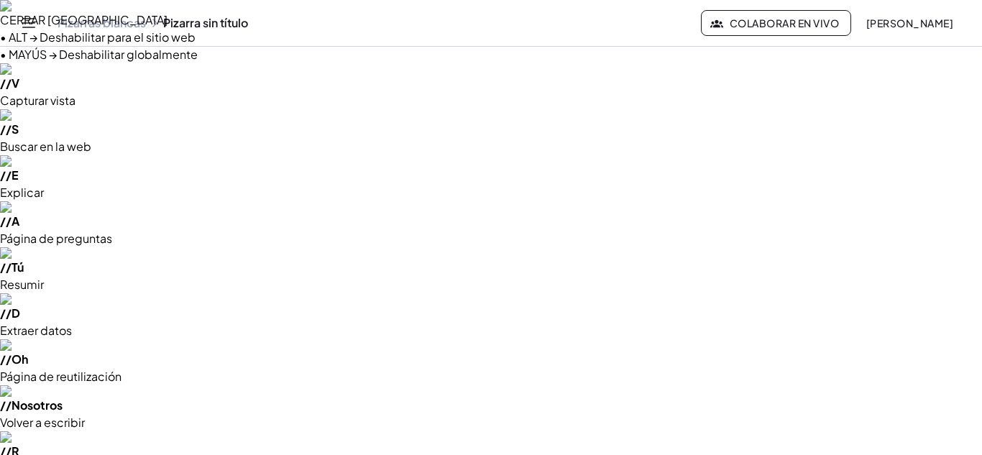
drag, startPoint x: 67, startPoint y: 411, endPoint x: 89, endPoint y: 412, distance: 22.3
drag, startPoint x: 33, startPoint y: 412, endPoint x: 128, endPoint y: 412, distance: 94.9
